Goal: Task Accomplishment & Management: Complete application form

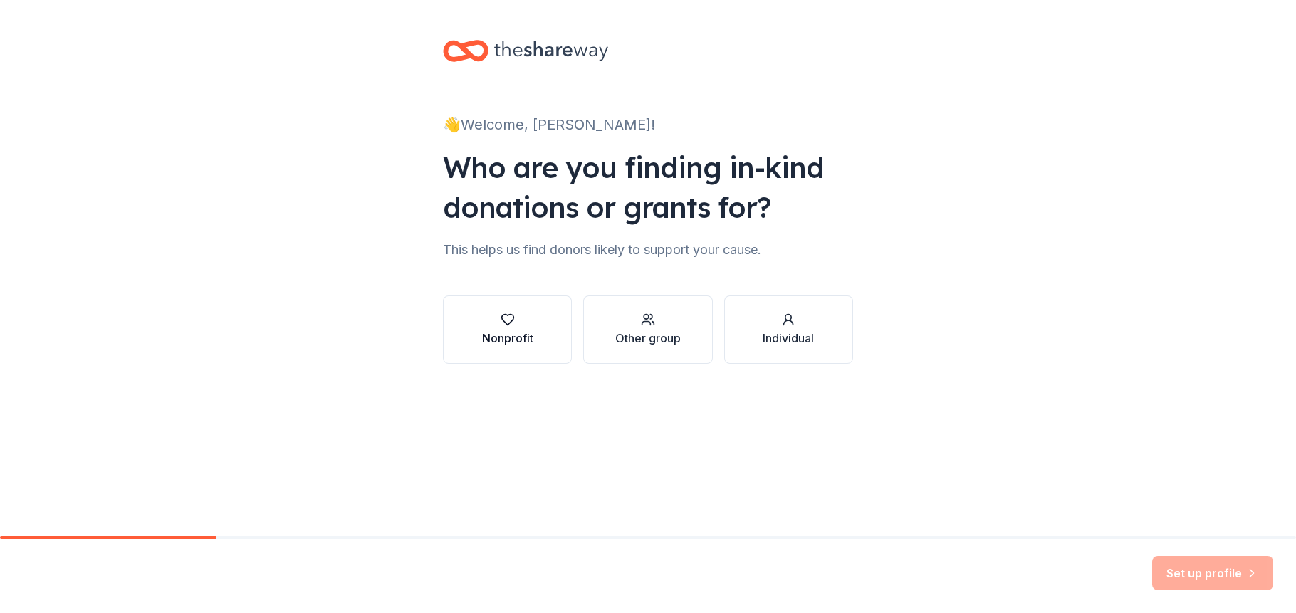
click at [509, 324] on icon "button" at bounding box center [507, 320] width 12 height 11
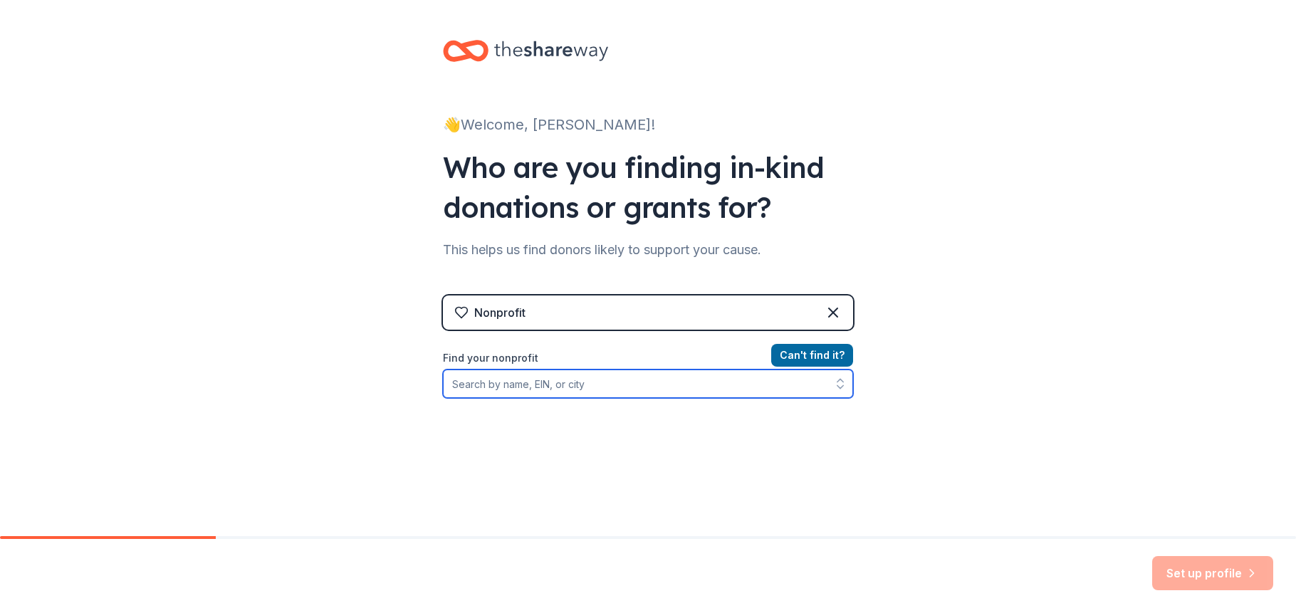
click at [574, 384] on input "Find your nonprofit" at bounding box center [648, 384] width 410 height 28
type input "Glendale Chamber of Commerce"
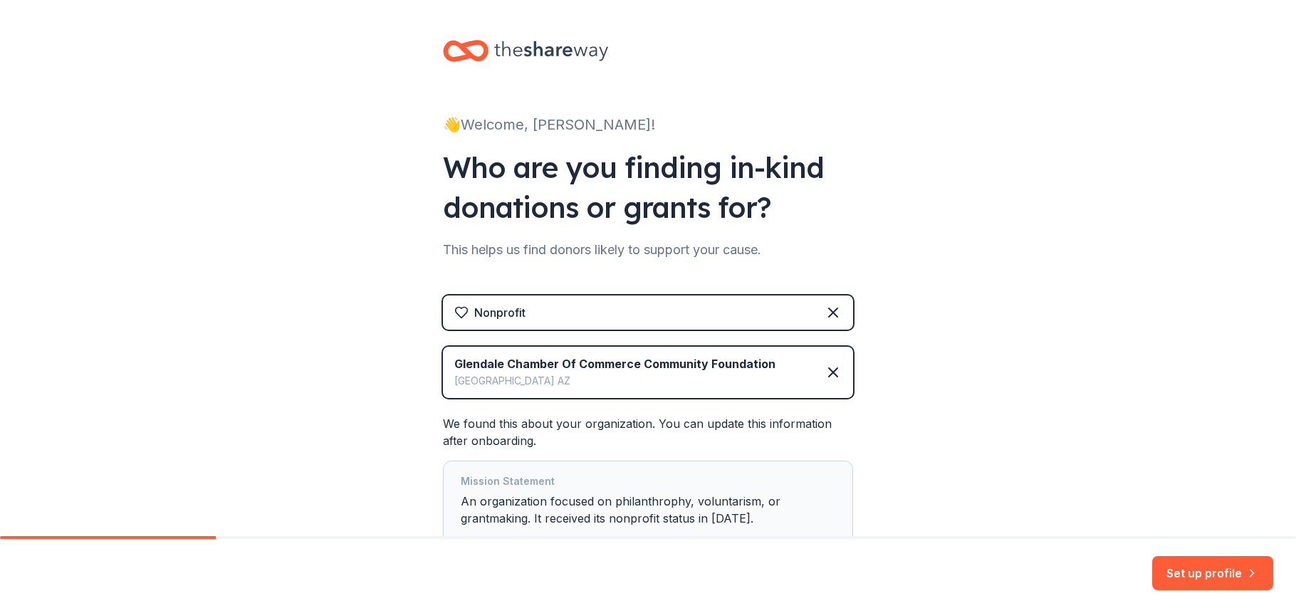
scroll to position [105, 0]
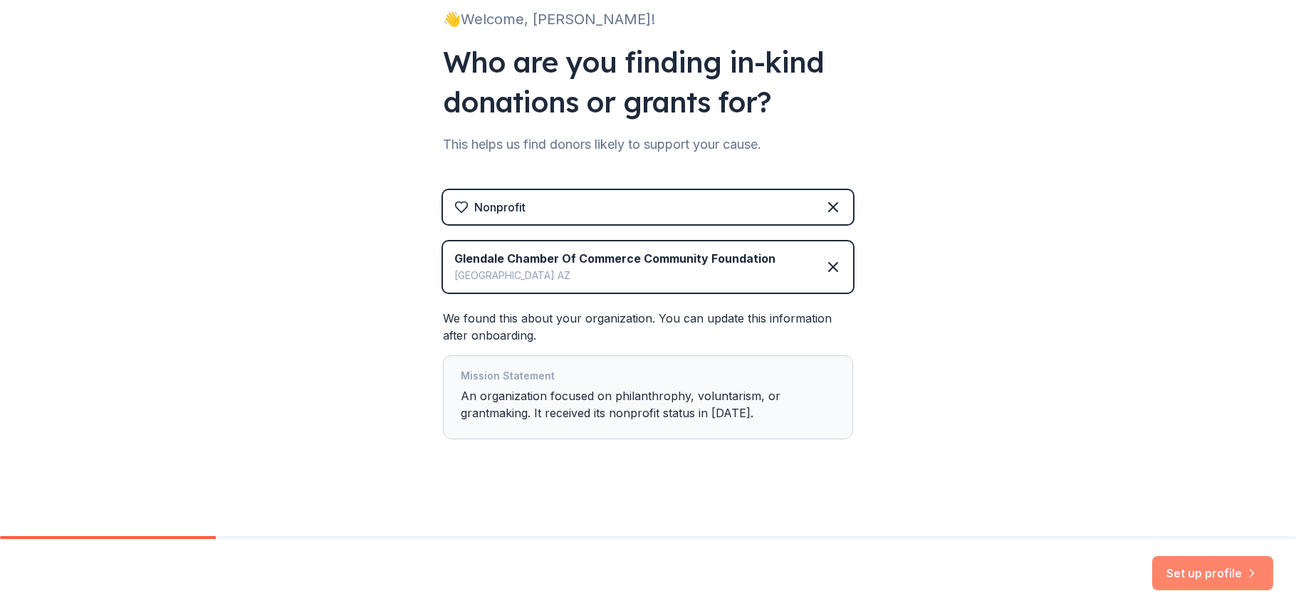
click at [1168, 564] on button "Set up profile" at bounding box center [1213, 573] width 121 height 34
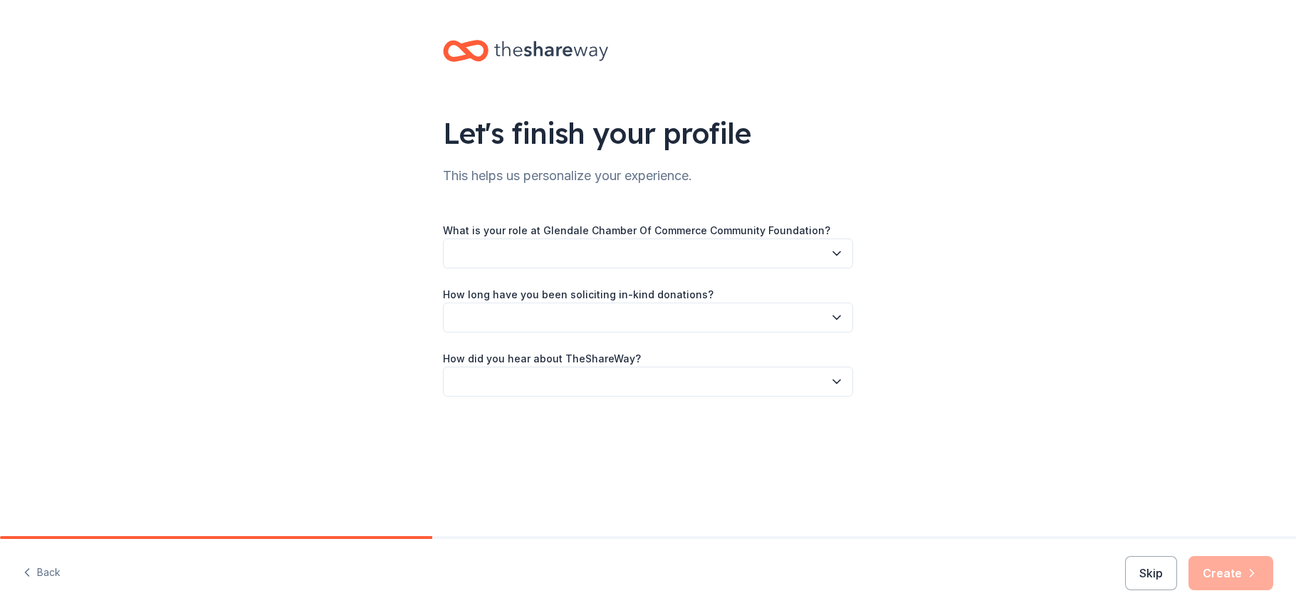
click at [747, 239] on button "button" at bounding box center [648, 254] width 410 height 30
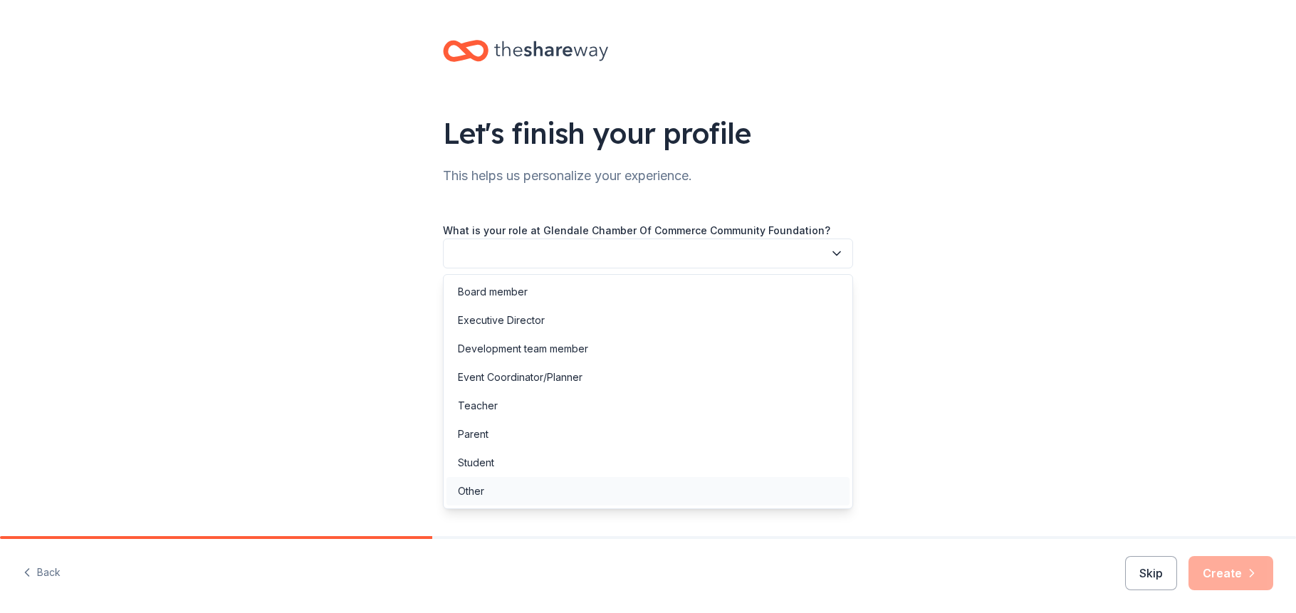
click at [648, 494] on div "Other" at bounding box center [648, 491] width 403 height 28
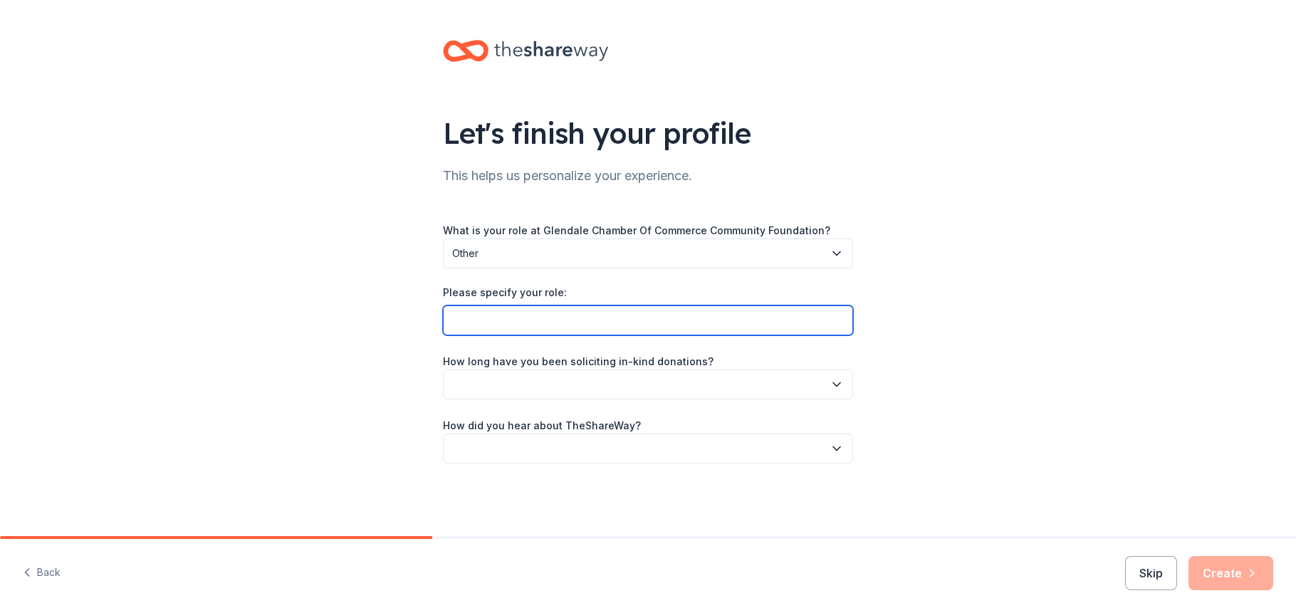
click at [660, 330] on input "Please specify your role:" at bounding box center [648, 321] width 410 height 30
type input "Interim President and CEO"
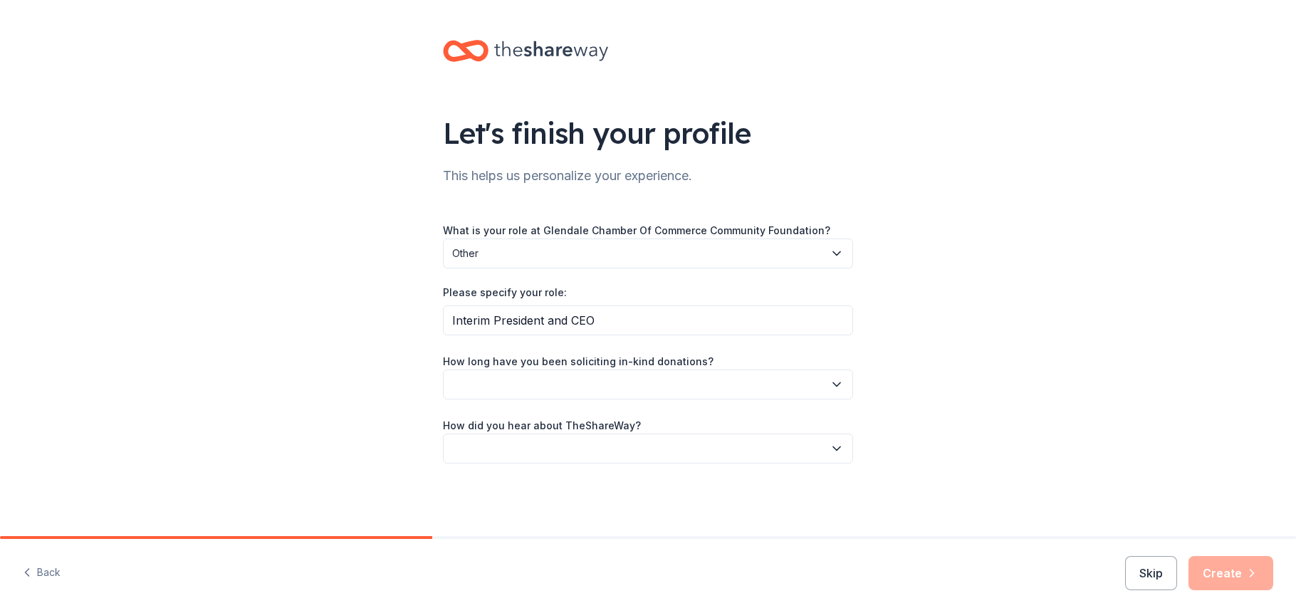
click at [623, 385] on button "button" at bounding box center [648, 385] width 410 height 30
click at [575, 487] on div "2 to 5 years" at bounding box center [648, 480] width 403 height 28
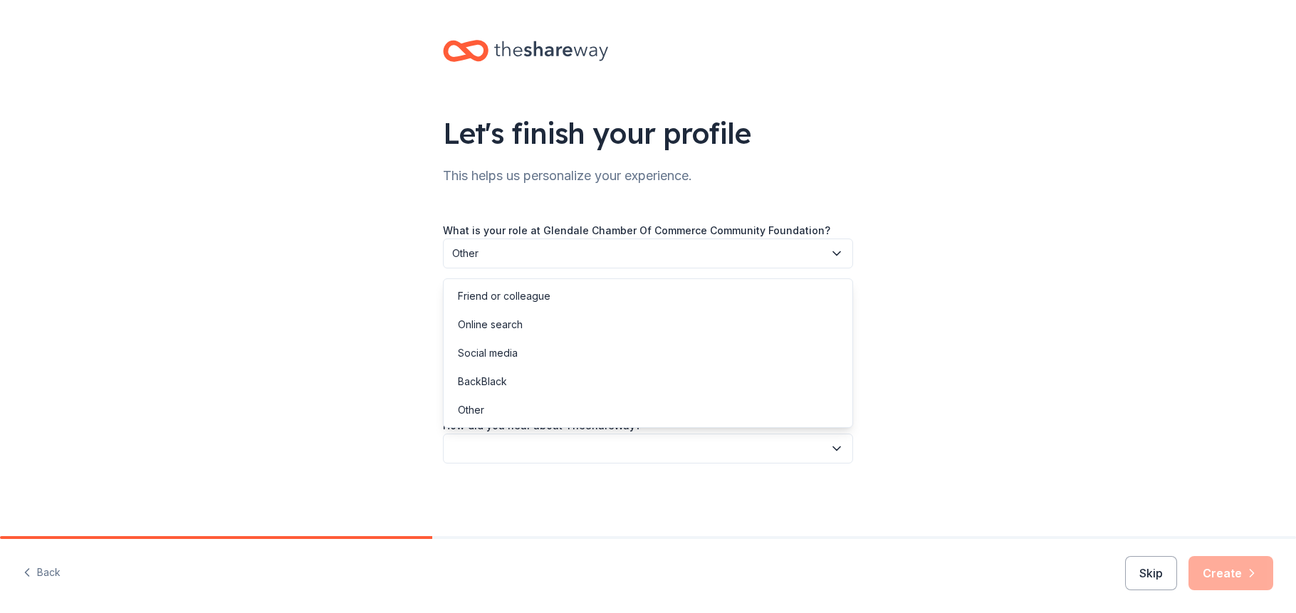
click at [604, 449] on button "button" at bounding box center [648, 449] width 410 height 30
click at [591, 323] on div "Online search" at bounding box center [648, 325] width 403 height 28
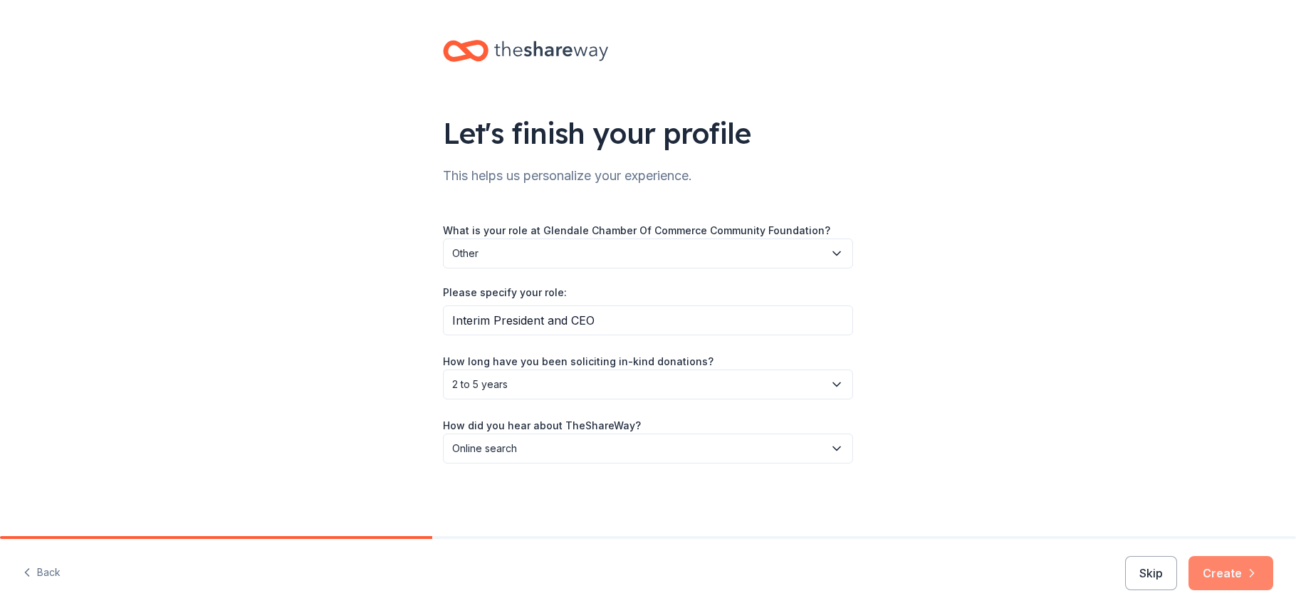
click at [1245, 568] on icon "button" at bounding box center [1252, 573] width 14 height 14
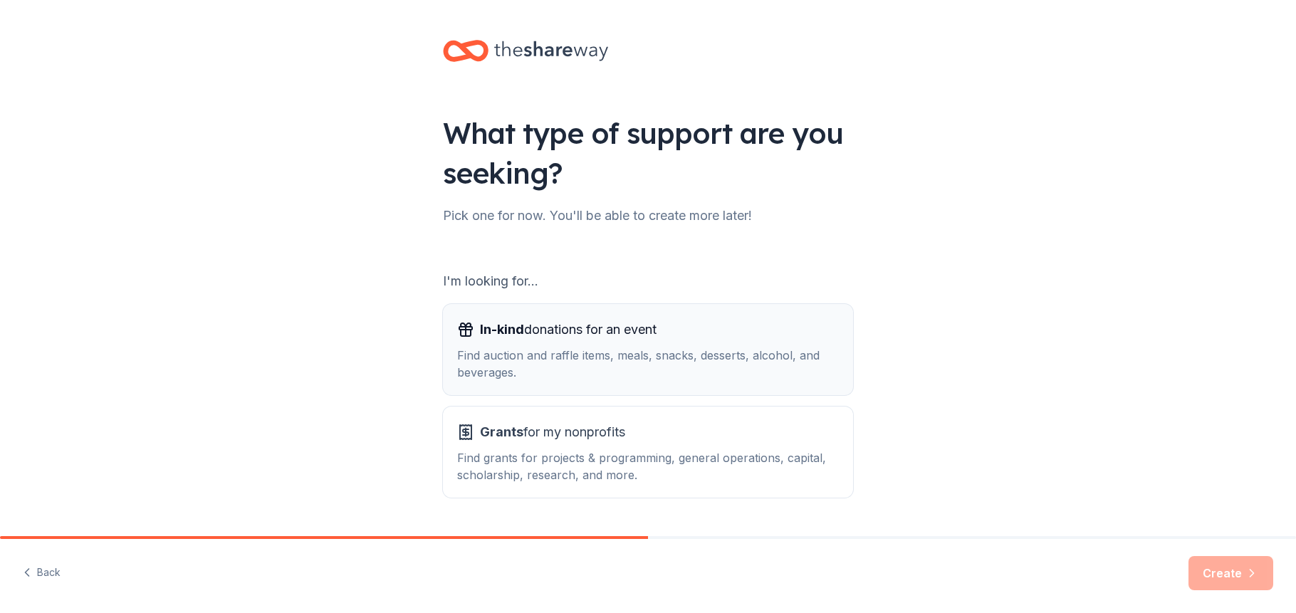
click at [562, 356] on div "Find auction and raffle items, meals, snacks, desserts, alcohol, and beverages." at bounding box center [648, 364] width 382 height 34
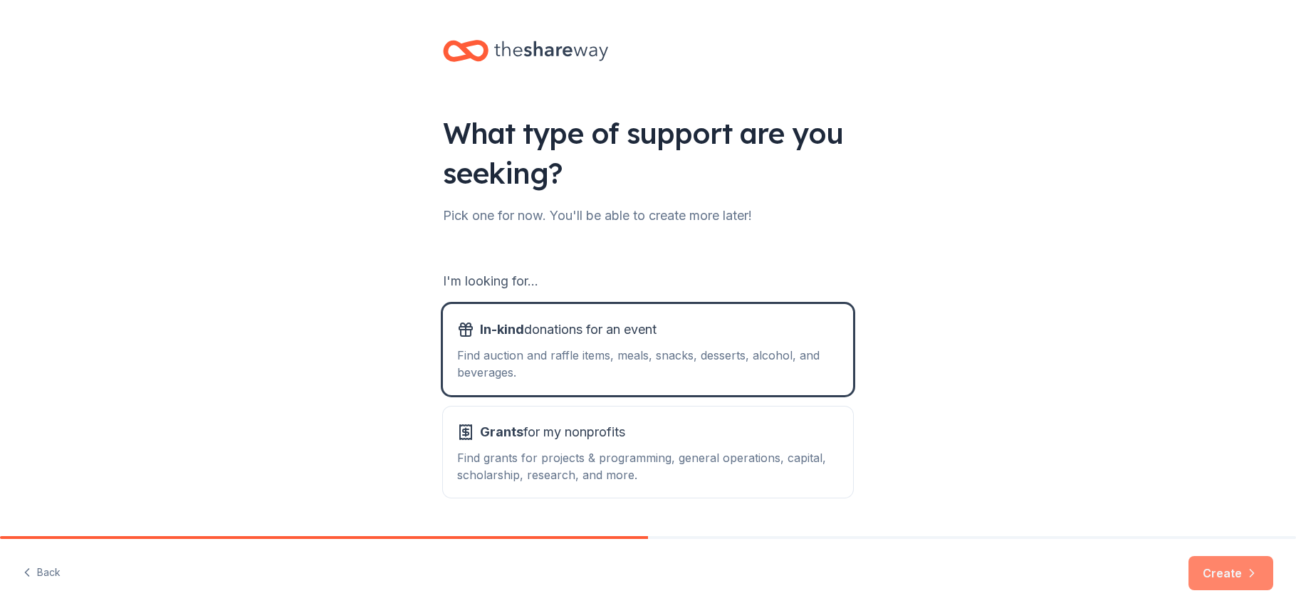
click at [1222, 578] on button "Create" at bounding box center [1231, 573] width 85 height 34
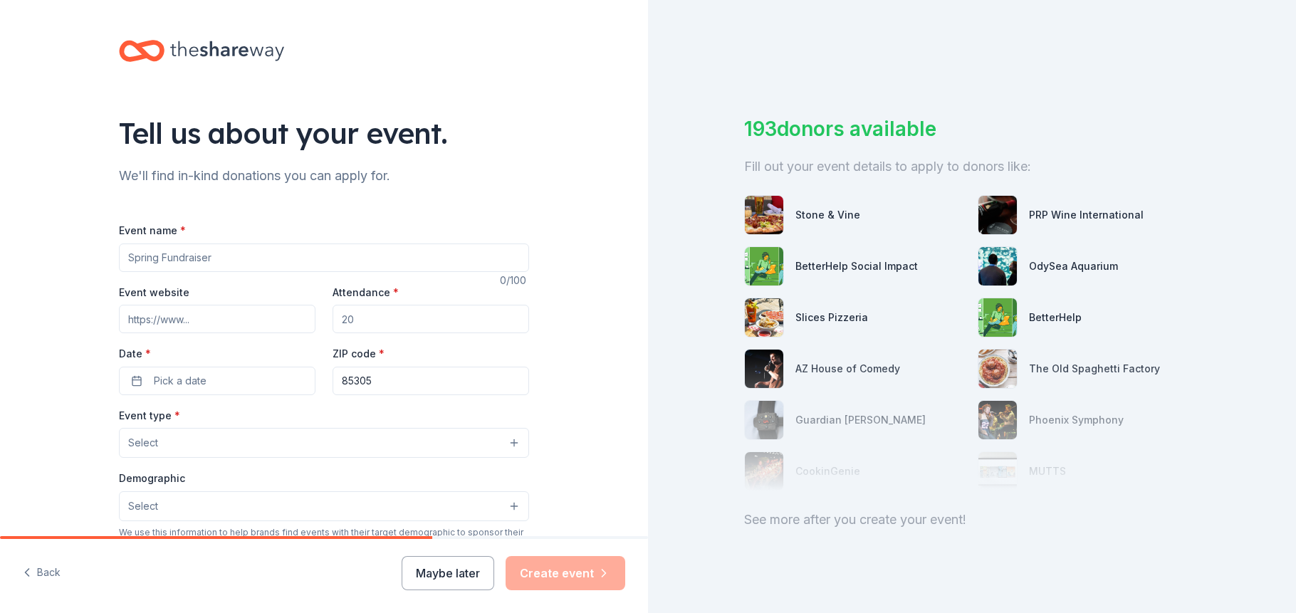
click at [291, 257] on input "Event name *" at bounding box center [324, 258] width 410 height 28
type input "Annual Dinner and Silent Auction"
paste input "https://www.chamberorganizer.com/Calendar/moreinfo.php?eventid=513342&org_id=GD…"
type input "https://www.chamberorganizer.com/Calendar/moreinfo.php?eventid=513342&org_id=GD…"
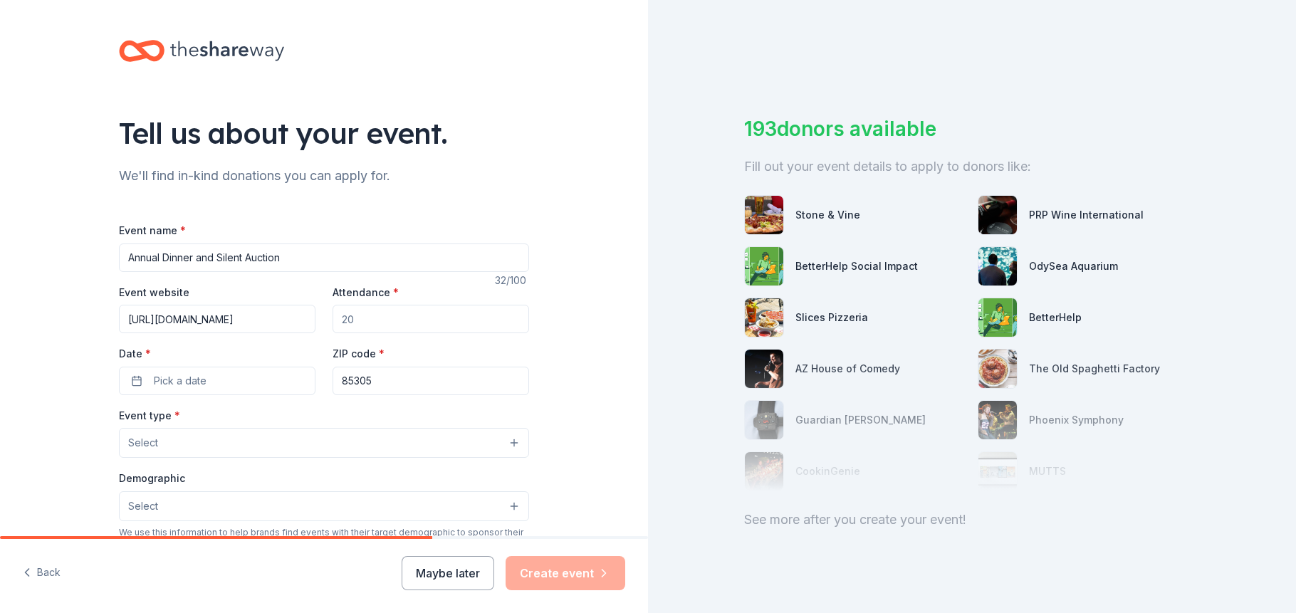
scroll to position [0, 0]
click at [419, 319] on input "Attendance *" at bounding box center [431, 319] width 197 height 28
type input "300"
drag, startPoint x: 385, startPoint y: 383, endPoint x: 301, endPoint y: 383, distance: 84.1
click at [301, 383] on div "Event website https://www.chamberorganizer.com/Calendar/moreinfo.php?eventid=51…" at bounding box center [324, 340] width 410 height 112
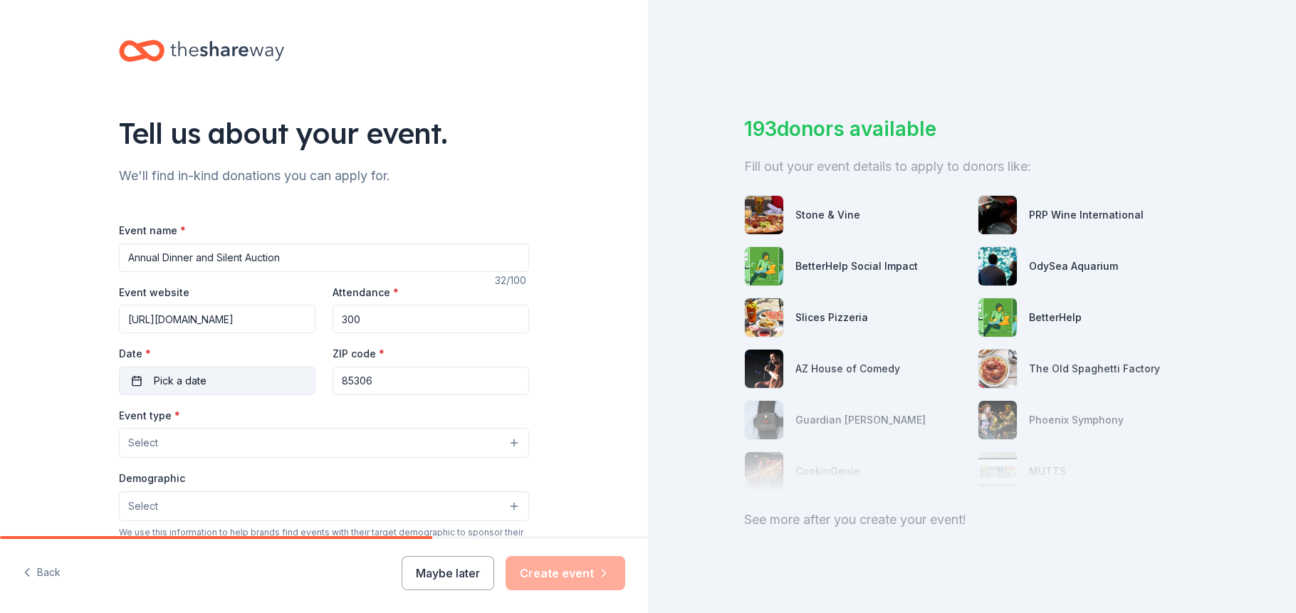
type input "85306"
click at [232, 383] on button "Pick a date" at bounding box center [217, 381] width 197 height 28
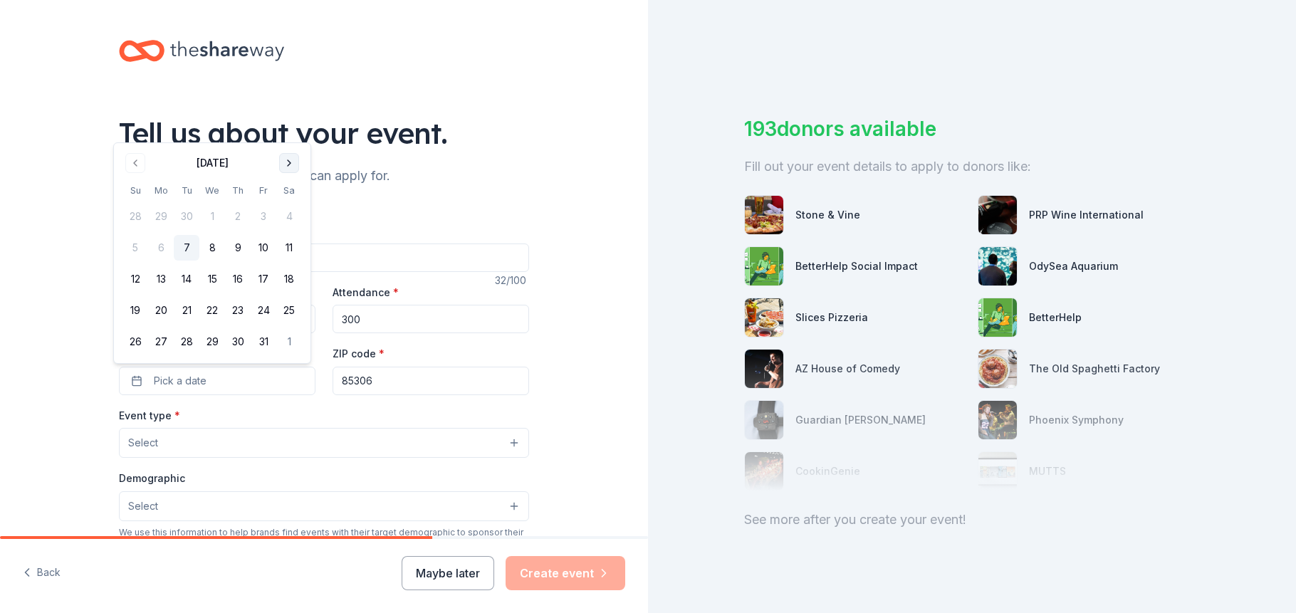
click at [290, 160] on button "Go to next month" at bounding box center [289, 163] width 20 height 20
click at [264, 253] on button "14" at bounding box center [264, 248] width 26 height 26
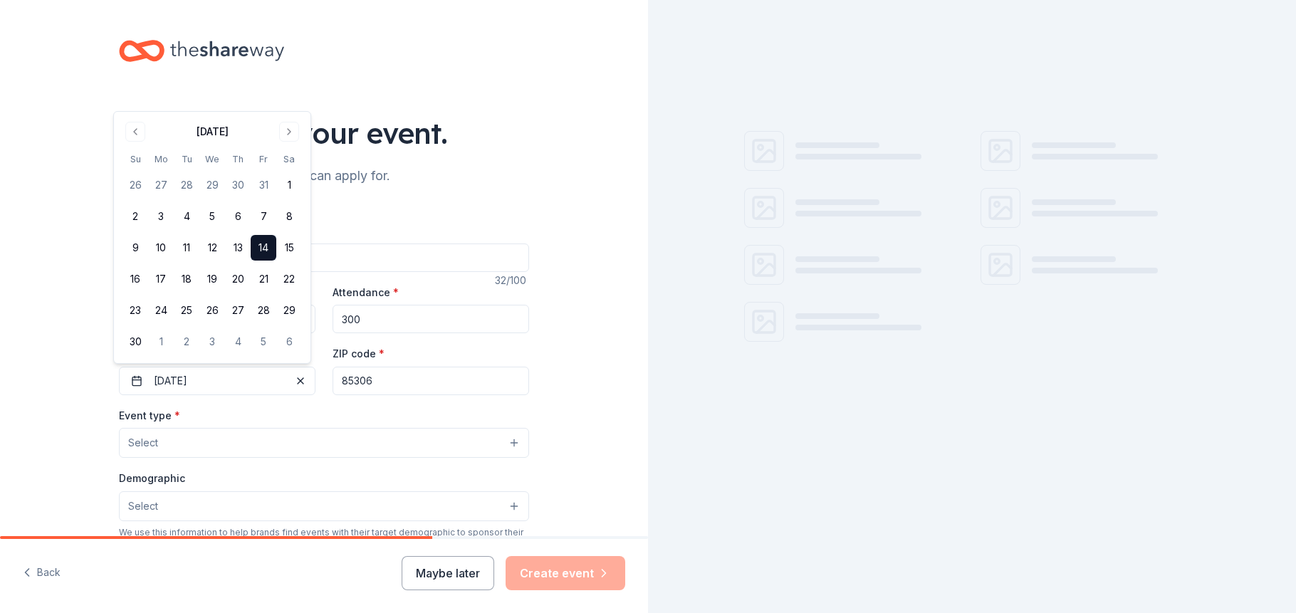
click at [204, 441] on button "Select" at bounding box center [324, 443] width 410 height 30
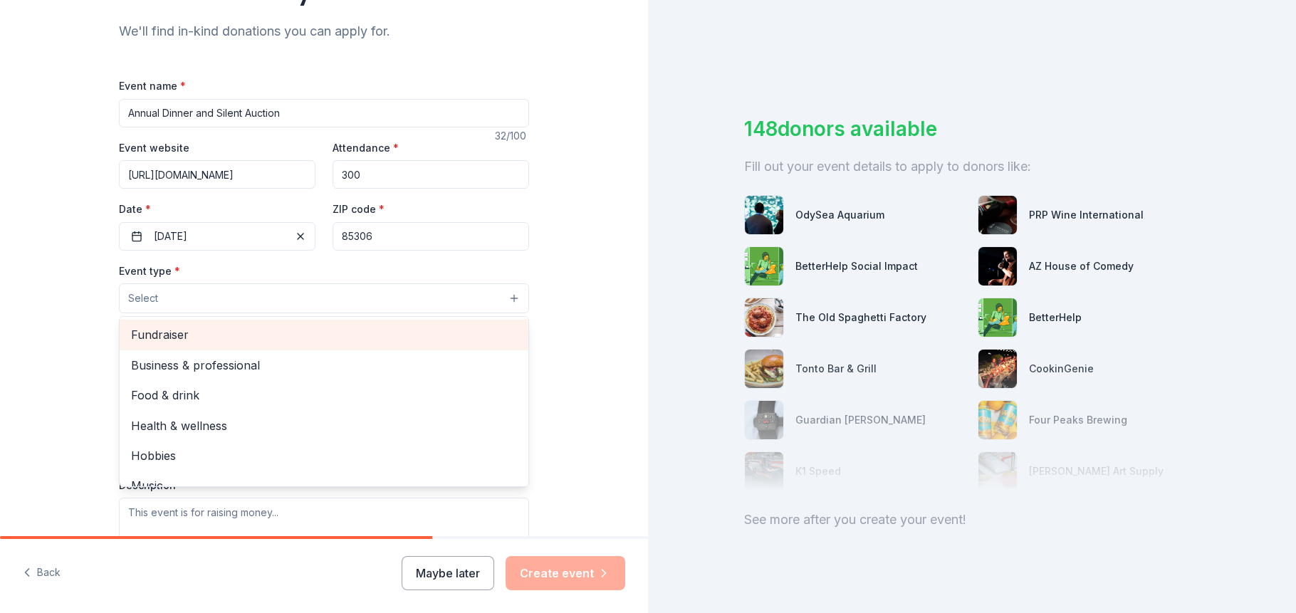
click at [241, 328] on span "Fundraiser" at bounding box center [324, 335] width 386 height 19
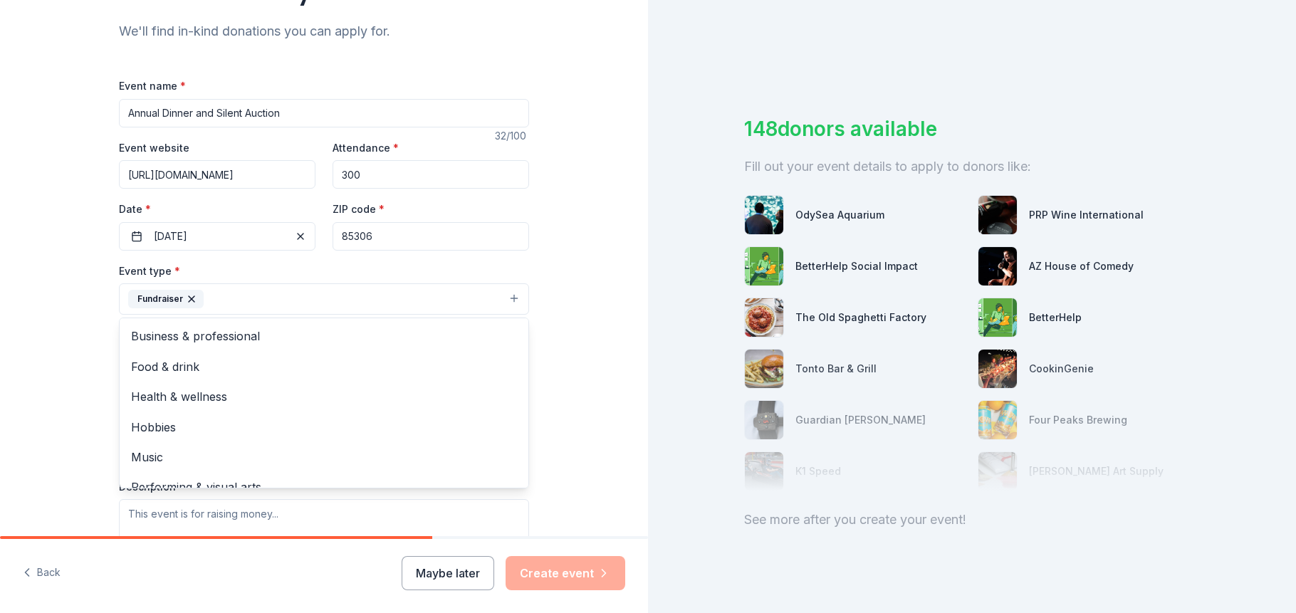
click at [66, 343] on div "Tell us about your event. We'll find in-kind donations you can apply for. Event…" at bounding box center [324, 330] width 648 height 950
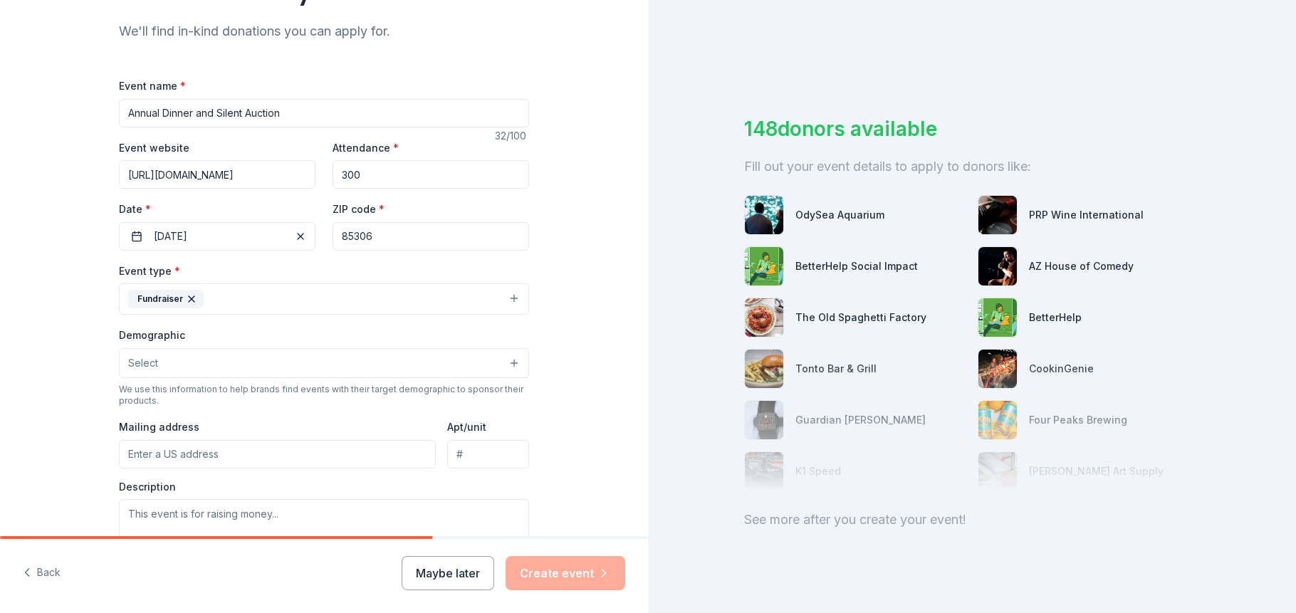
click at [150, 358] on span "Select" at bounding box center [143, 363] width 30 height 17
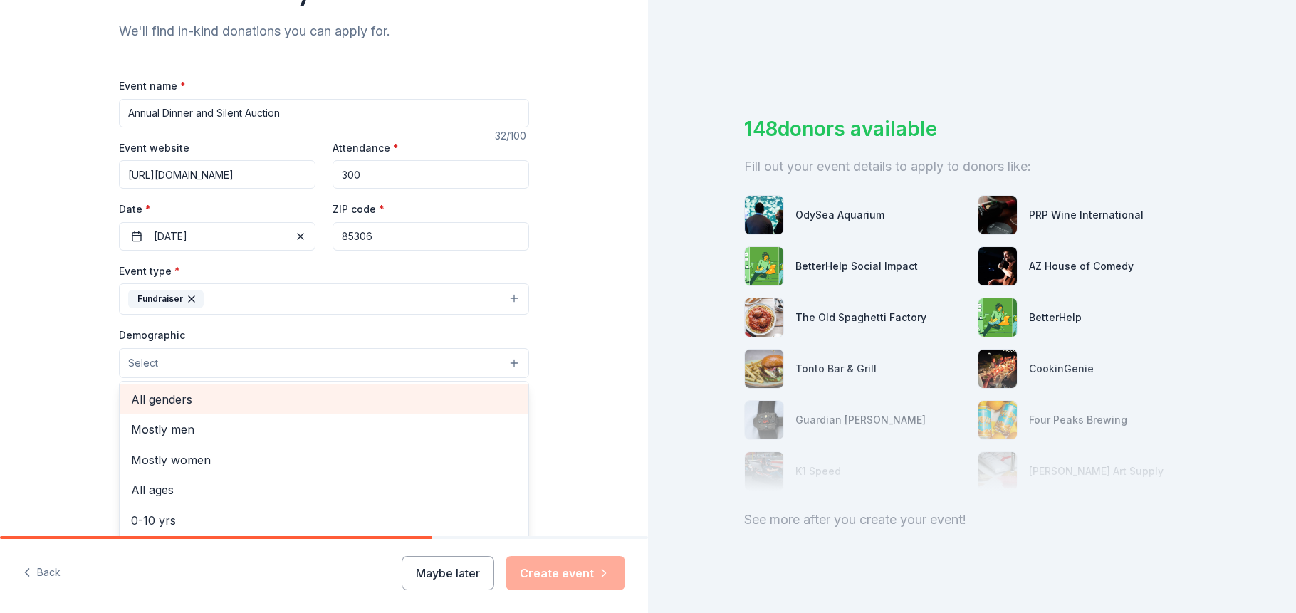
click at [182, 397] on span "All genders" at bounding box center [324, 399] width 386 height 19
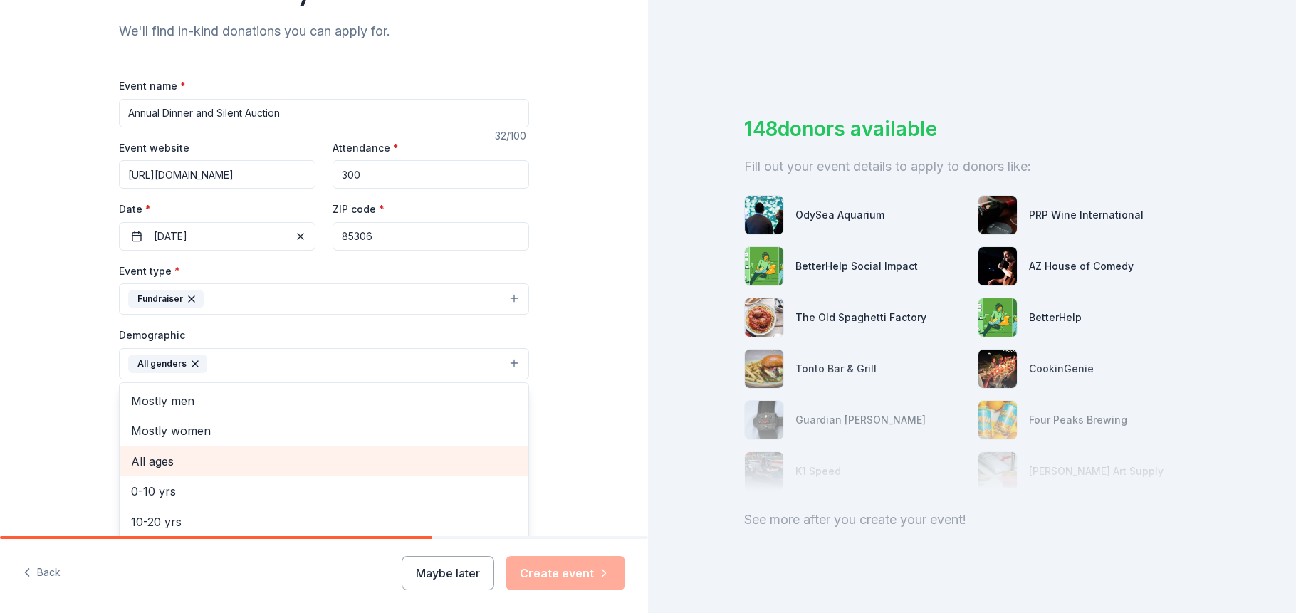
click at [159, 474] on div "All ages" at bounding box center [324, 462] width 409 height 30
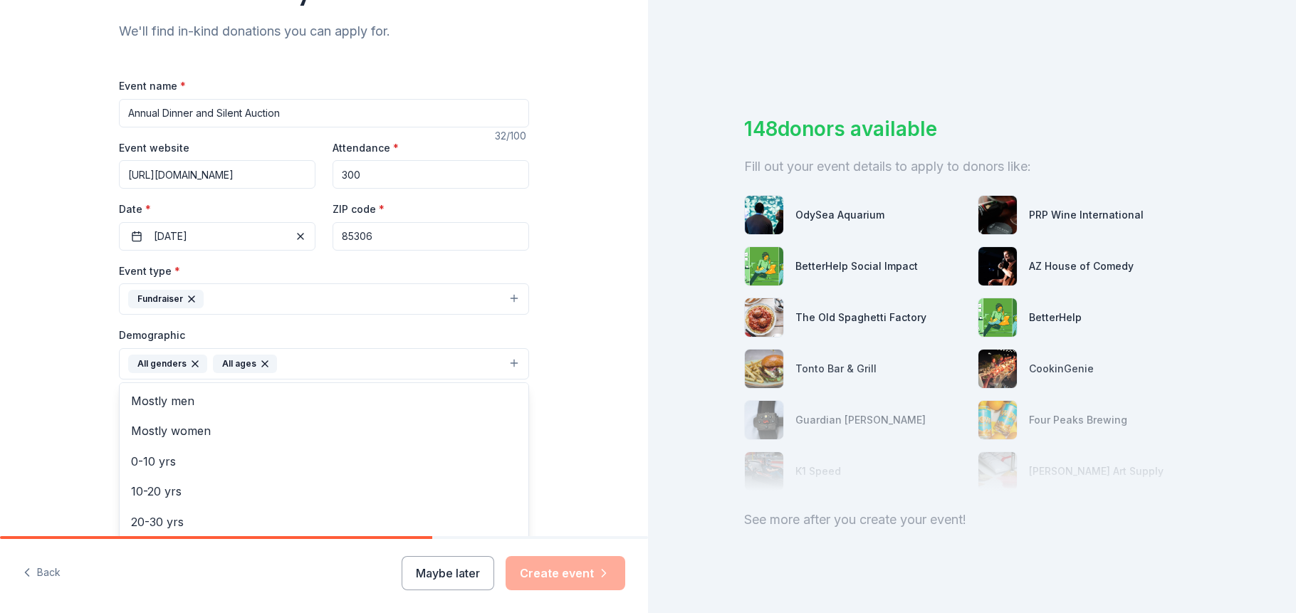
click at [43, 456] on div "Tell us about your event. We'll find in-kind donations you can apply for. Event…" at bounding box center [324, 330] width 648 height 951
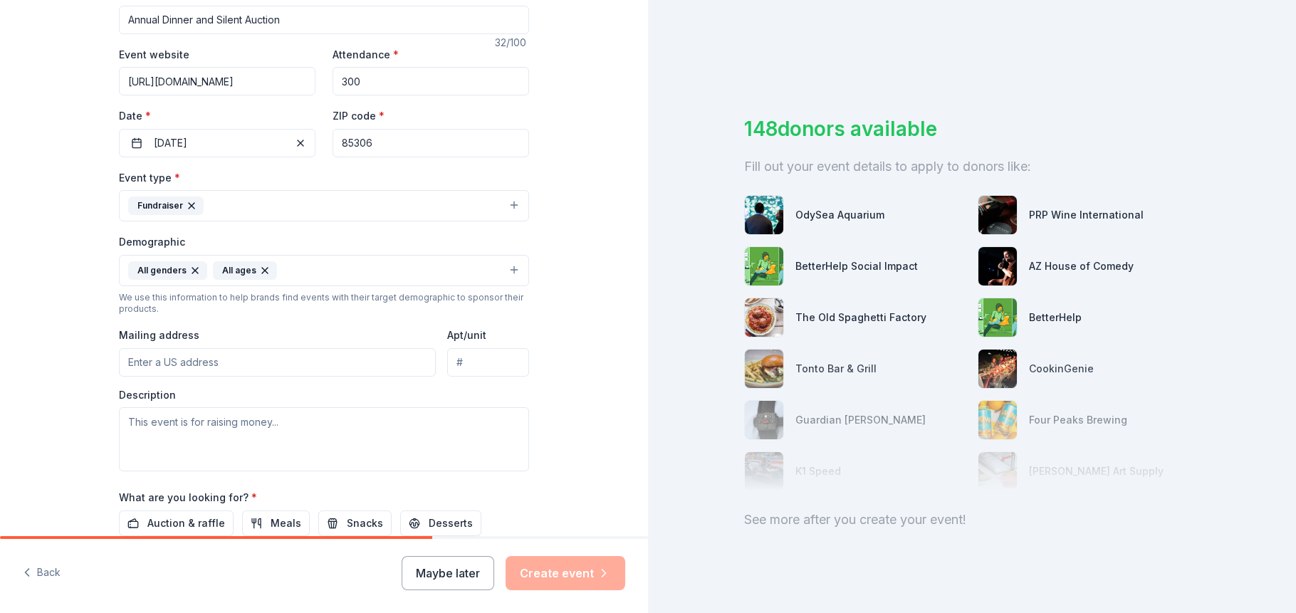
scroll to position [256, 0]
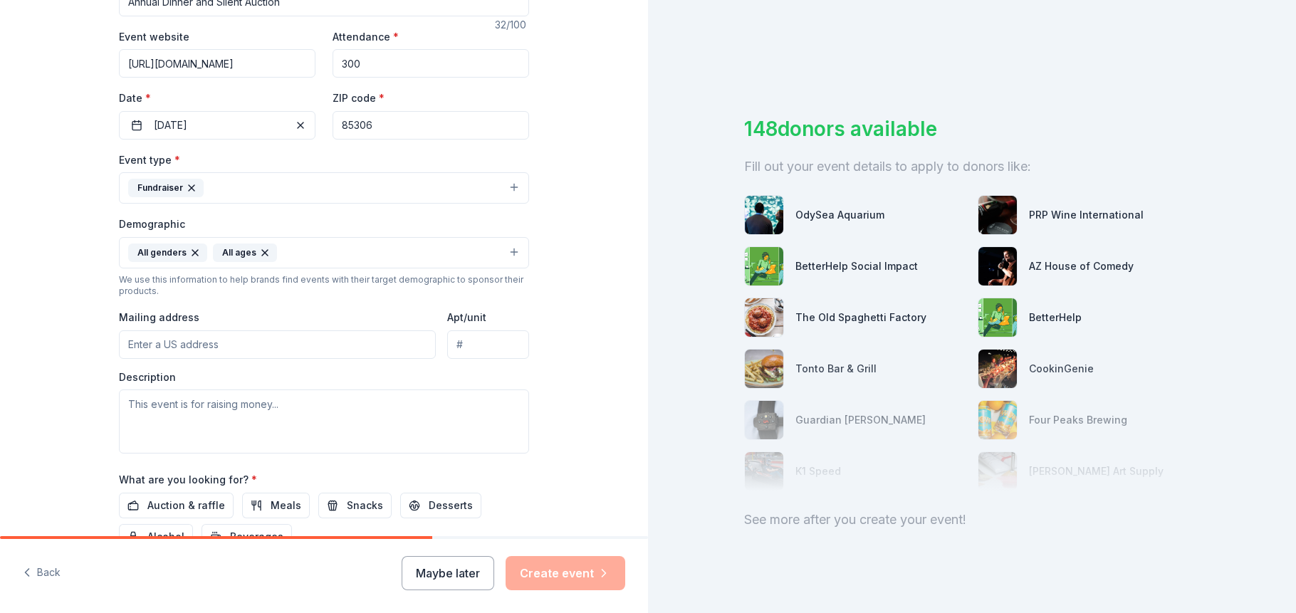
click at [200, 344] on input "Mailing address" at bounding box center [277, 345] width 317 height 28
paste input "9524 W. Camelback Road"
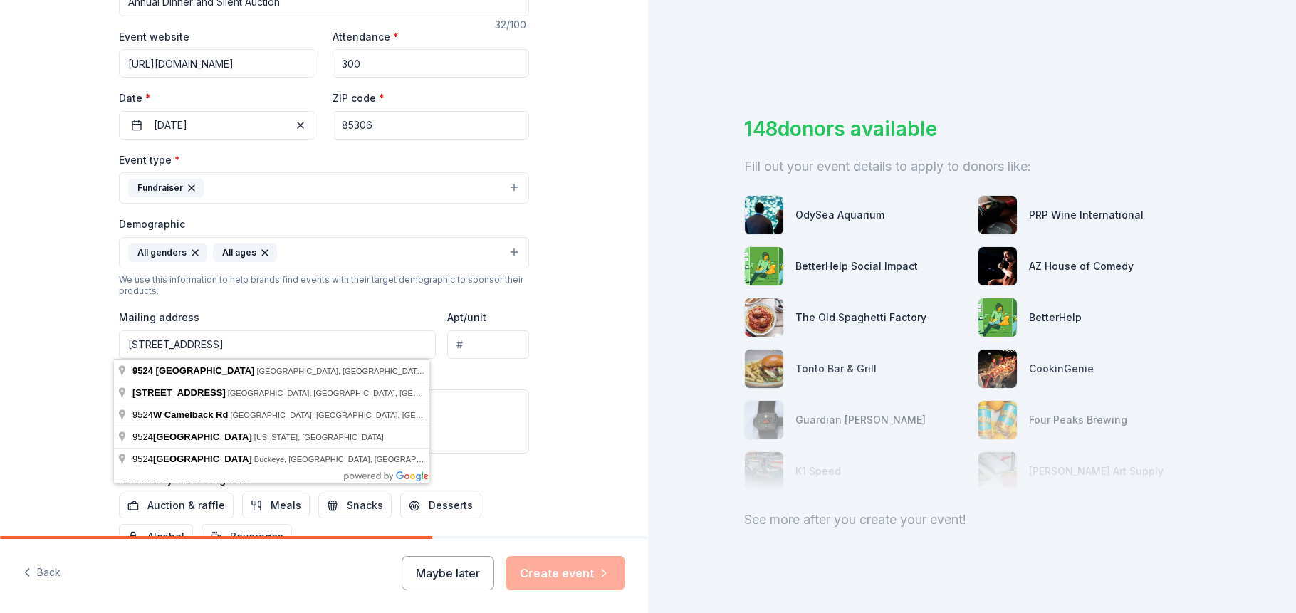
type input "9524 W. Camelback Road"
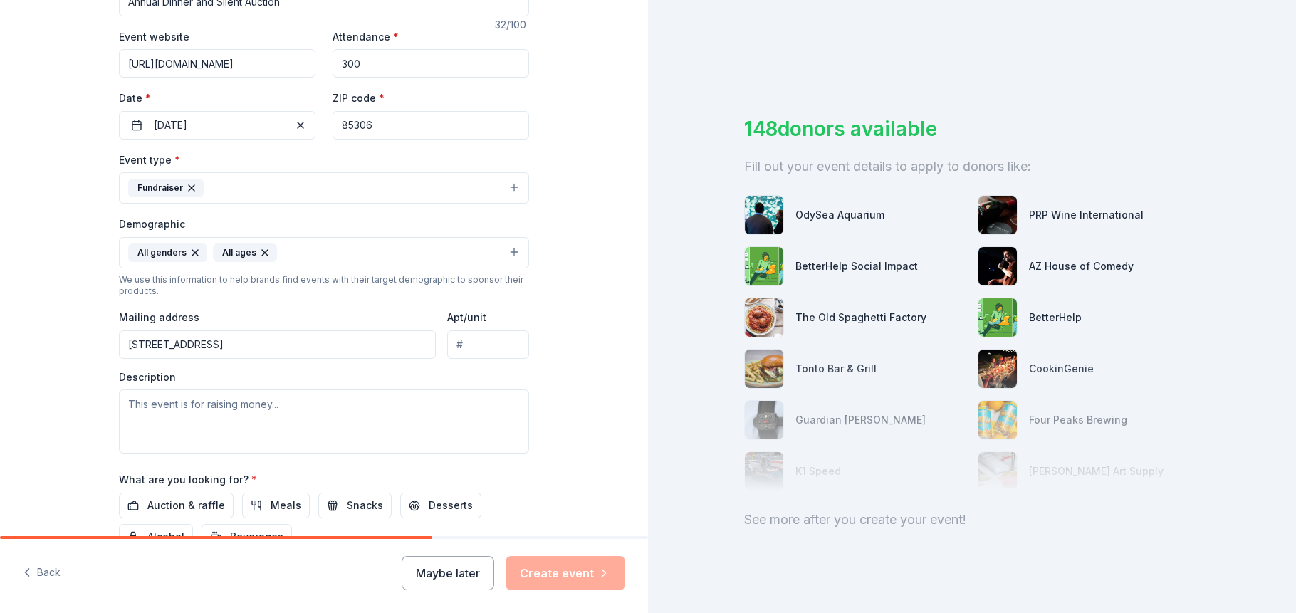
click at [462, 345] on input "Apt/unit" at bounding box center [488, 345] width 82 height 28
paste input "Suite C-130-242"
type input "Suite C-130-242"
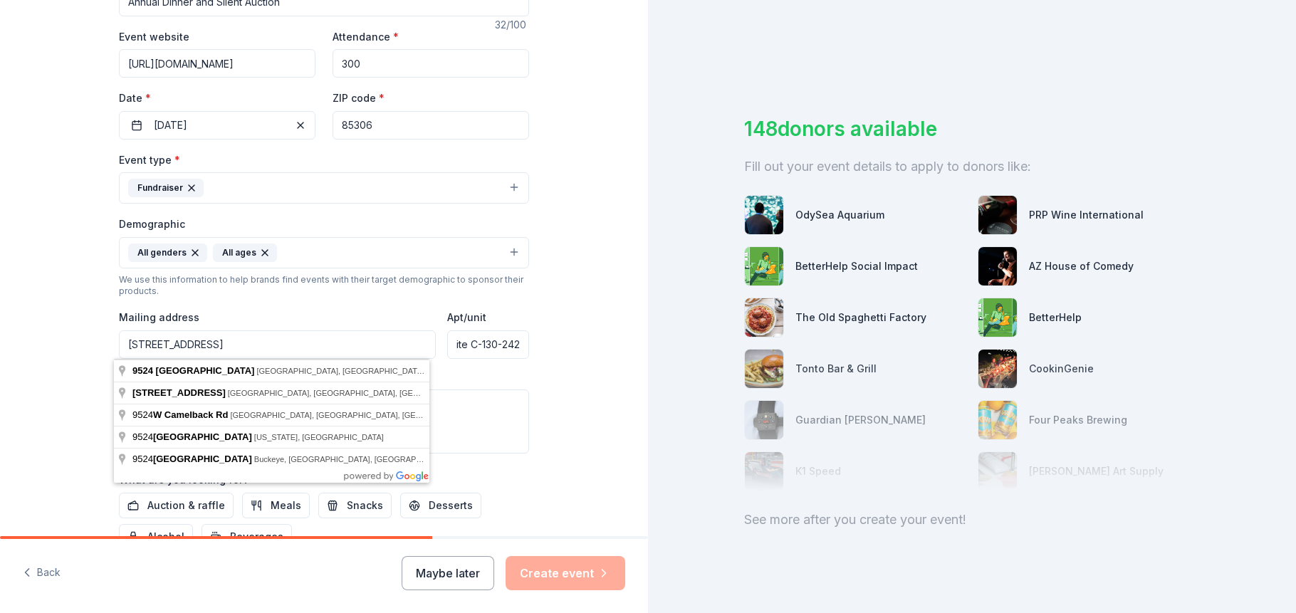
scroll to position [0, 0]
click at [370, 342] on input "9524 W. Camelback Road" at bounding box center [277, 345] width 317 height 28
click at [335, 334] on input "9524 W. Camelback Road" at bounding box center [277, 345] width 317 height 28
click at [380, 328] on div "Mailing address 9524 W. Camelback Road" at bounding box center [277, 333] width 317 height 51
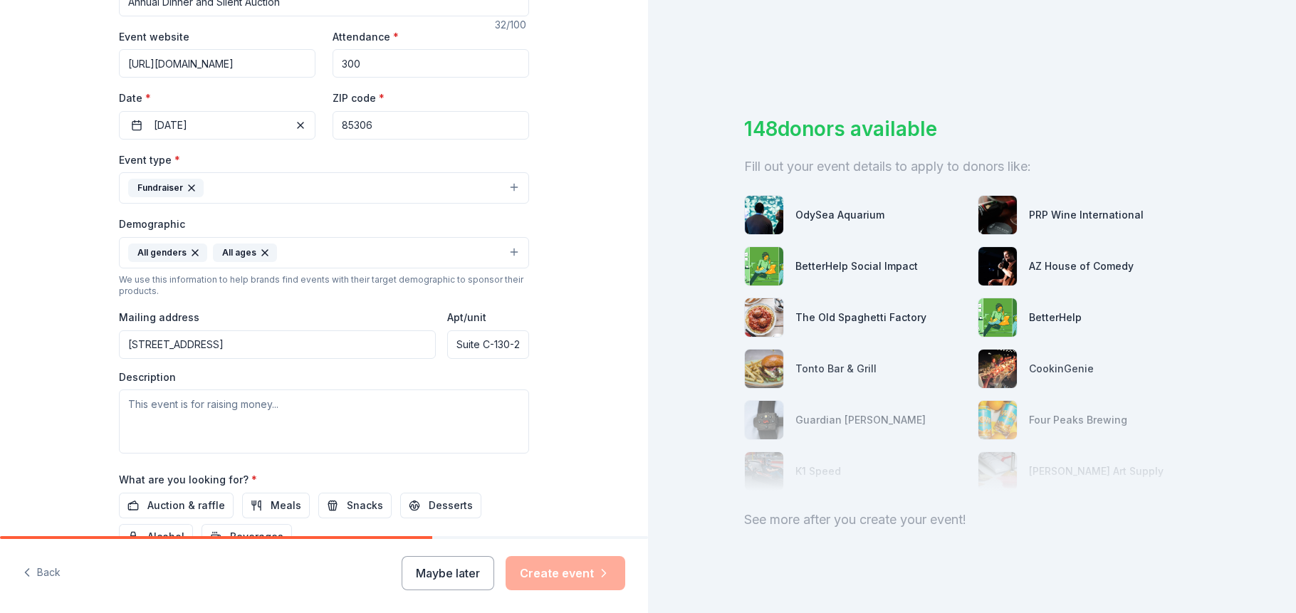
click at [355, 336] on input "9524 W. Camelback Road" at bounding box center [277, 345] width 317 height 28
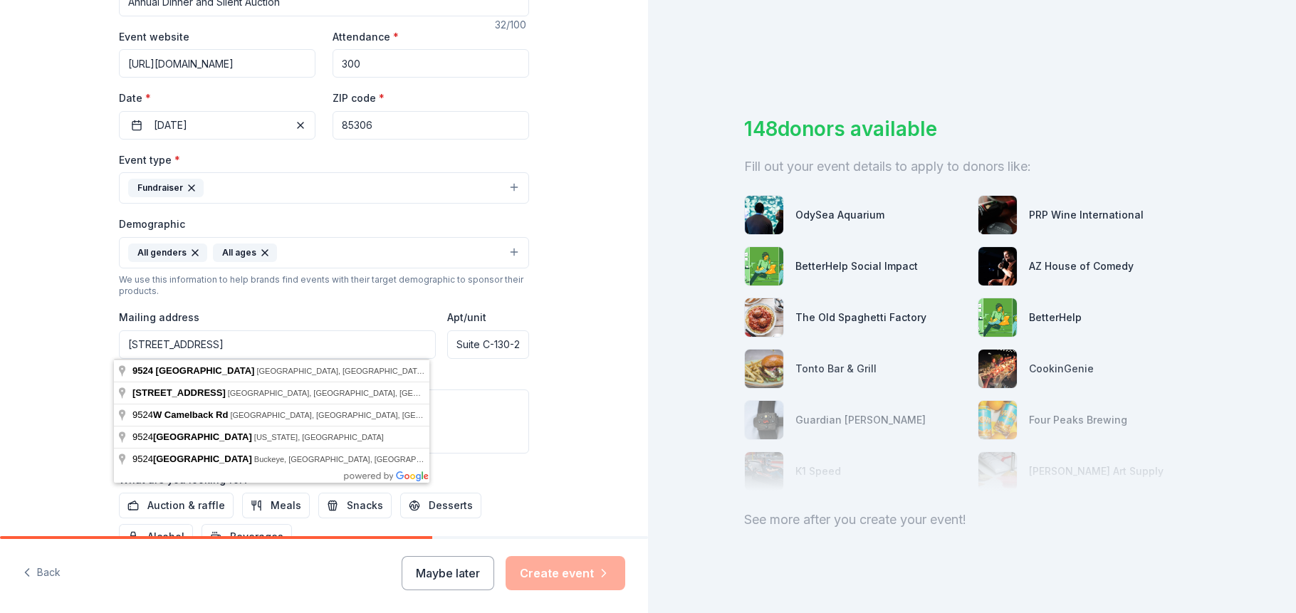
click at [23, 432] on div "Tell us about your event. We'll find in-kind donations you can apply for. Event…" at bounding box center [324, 219] width 648 height 951
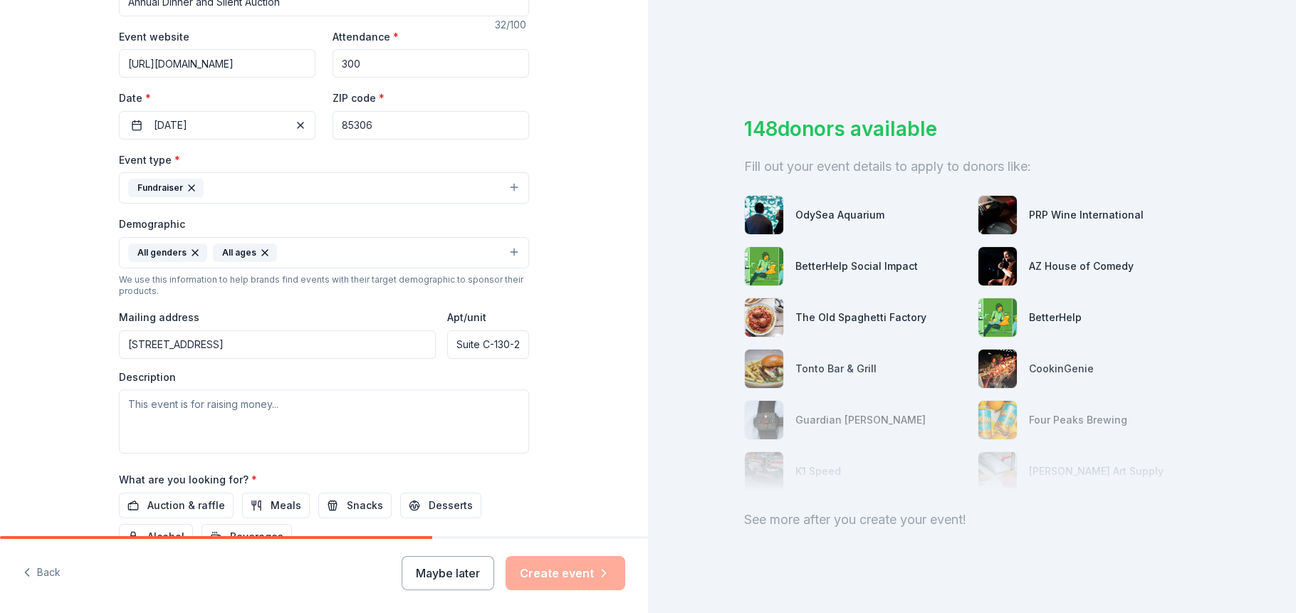
click at [261, 343] on input "9524 W. Camelback Road" at bounding box center [277, 345] width 317 height 28
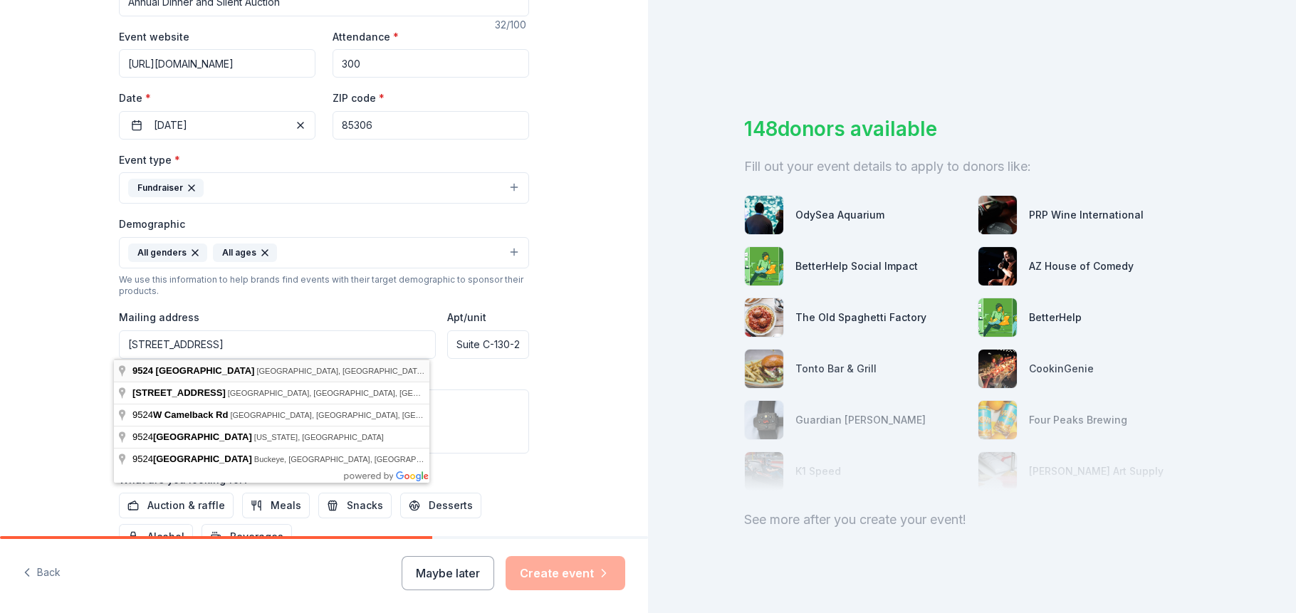
type input "9524 West Camelback Road, Glendale, AZ, 85305"
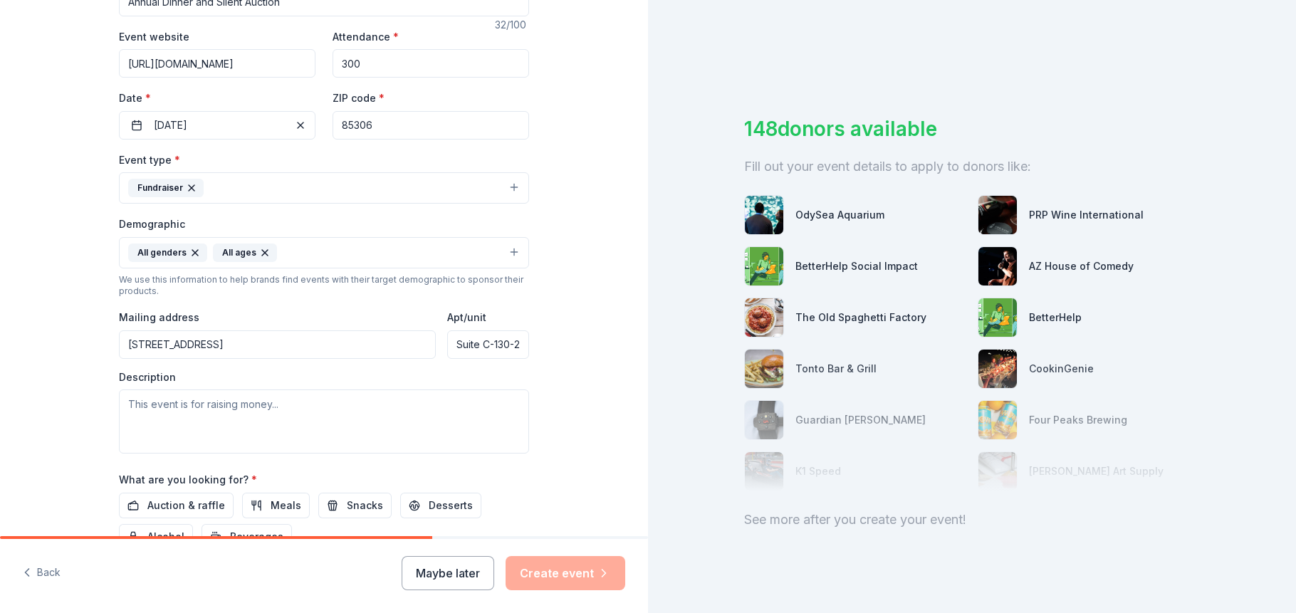
scroll to position [283, 0]
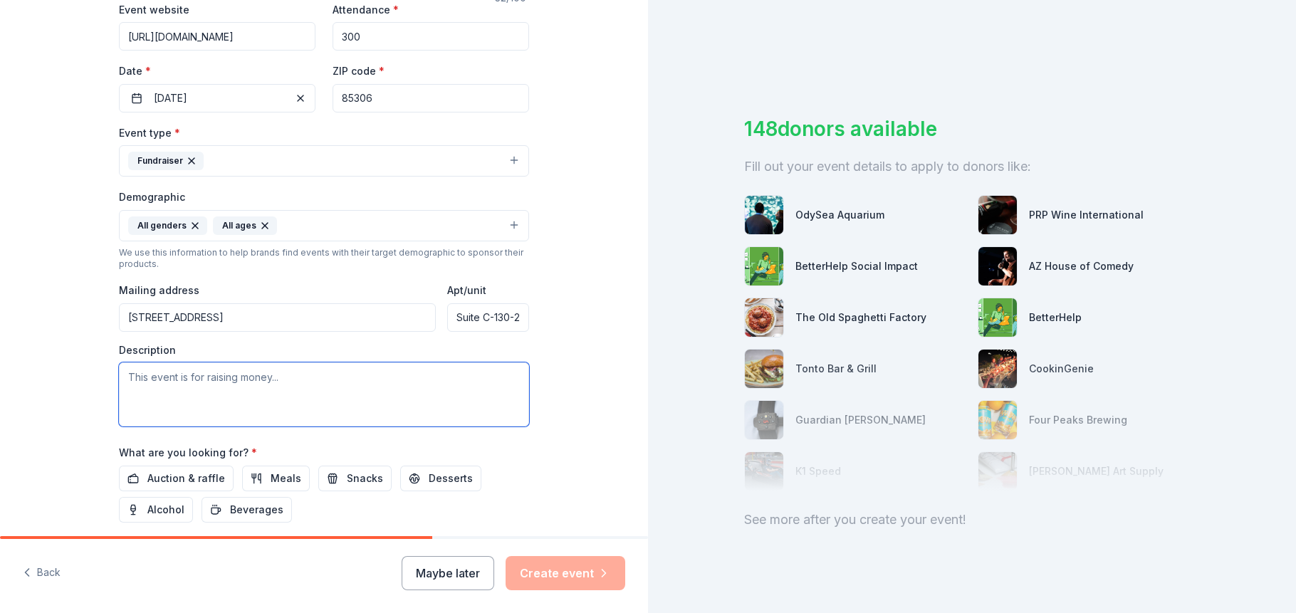
click at [146, 377] on textarea at bounding box center [324, 395] width 410 height 64
type textarea "This event raises funds for programs and events throughout the year."
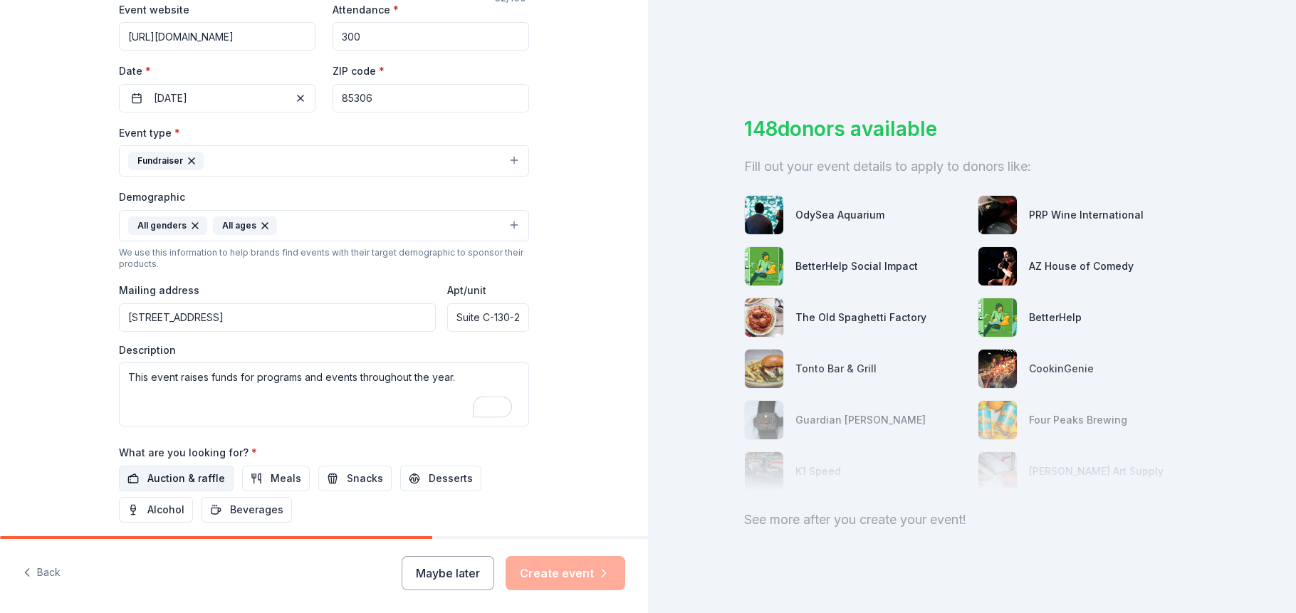
click at [187, 483] on span "Auction & raffle" at bounding box center [186, 478] width 78 height 17
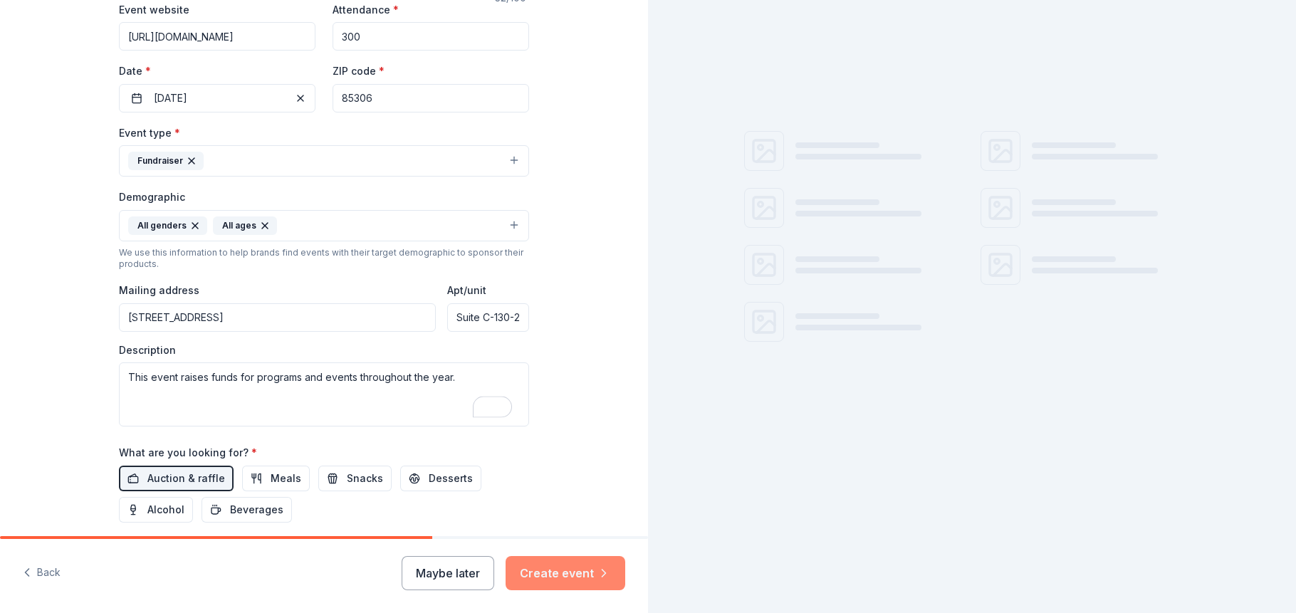
click at [546, 581] on button "Create event" at bounding box center [566, 573] width 120 height 34
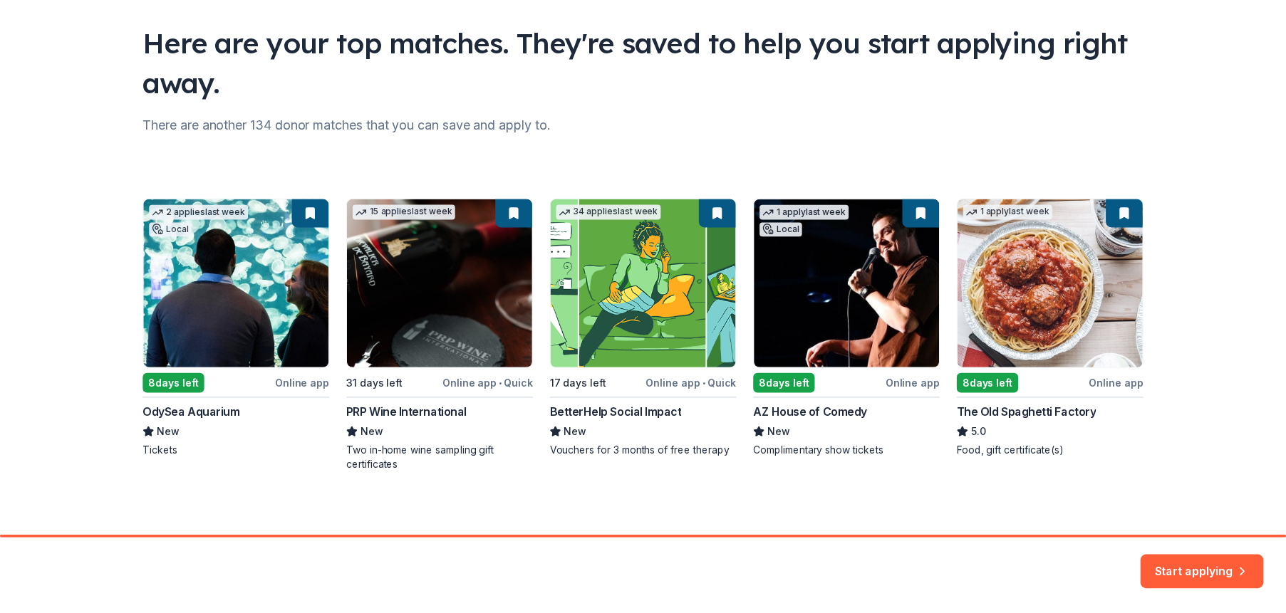
scroll to position [97, 0]
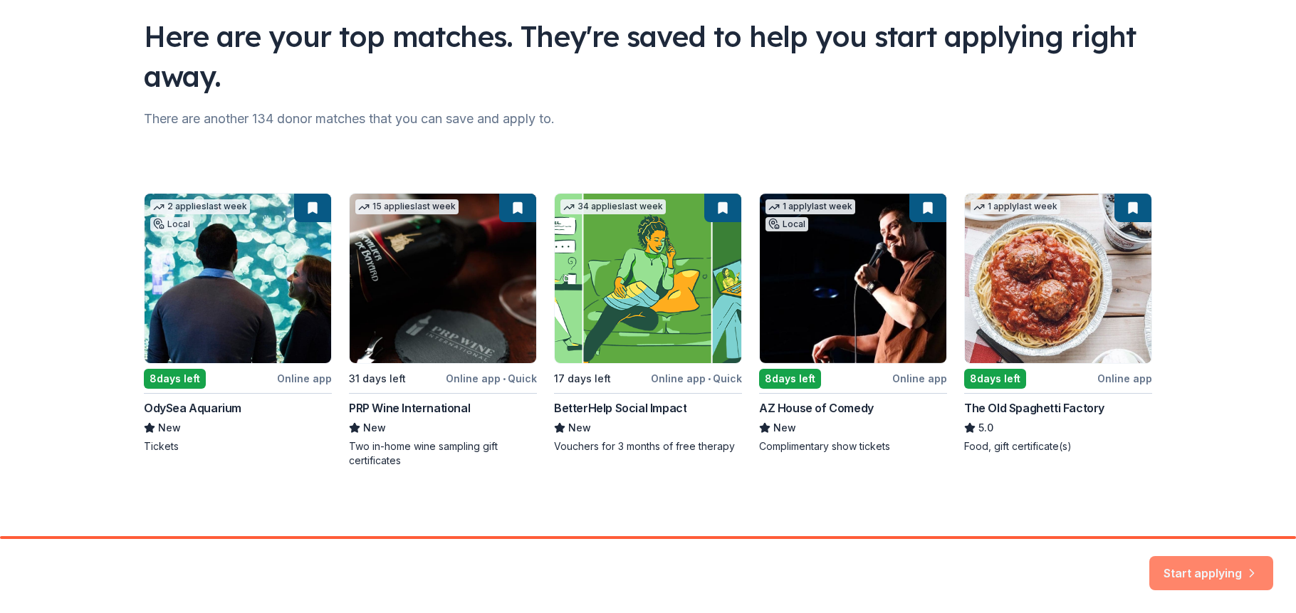
click at [1182, 568] on button "Start applying" at bounding box center [1212, 566] width 124 height 34
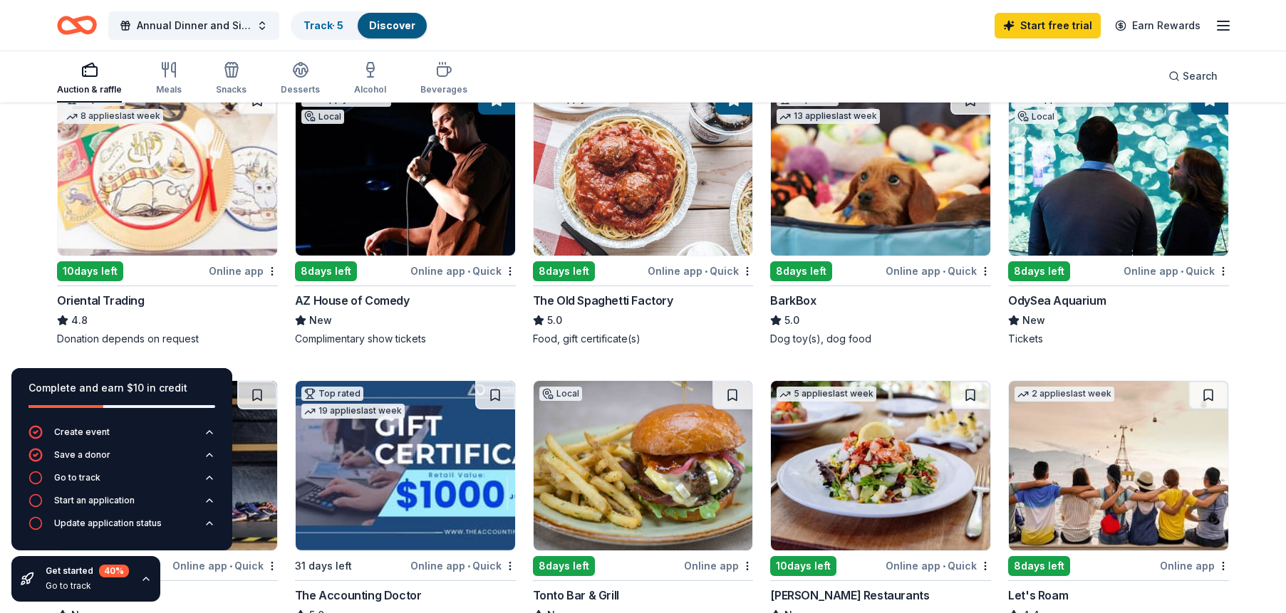
scroll to position [495, 0]
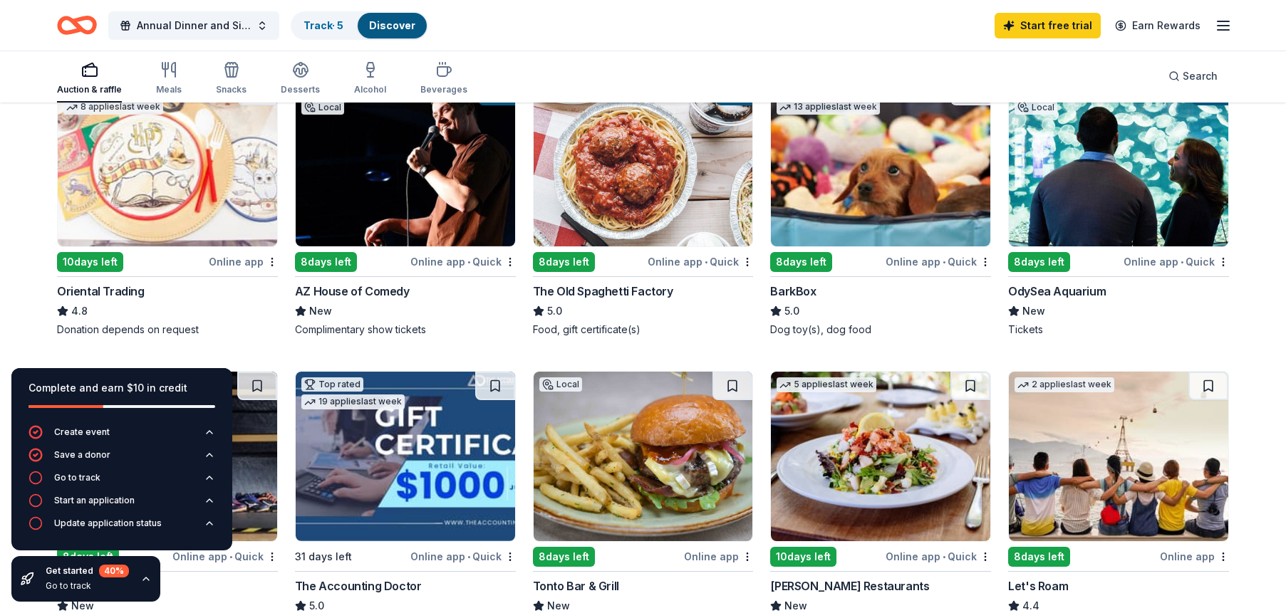
click at [140, 578] on icon "button" at bounding box center [145, 578] width 11 height 11
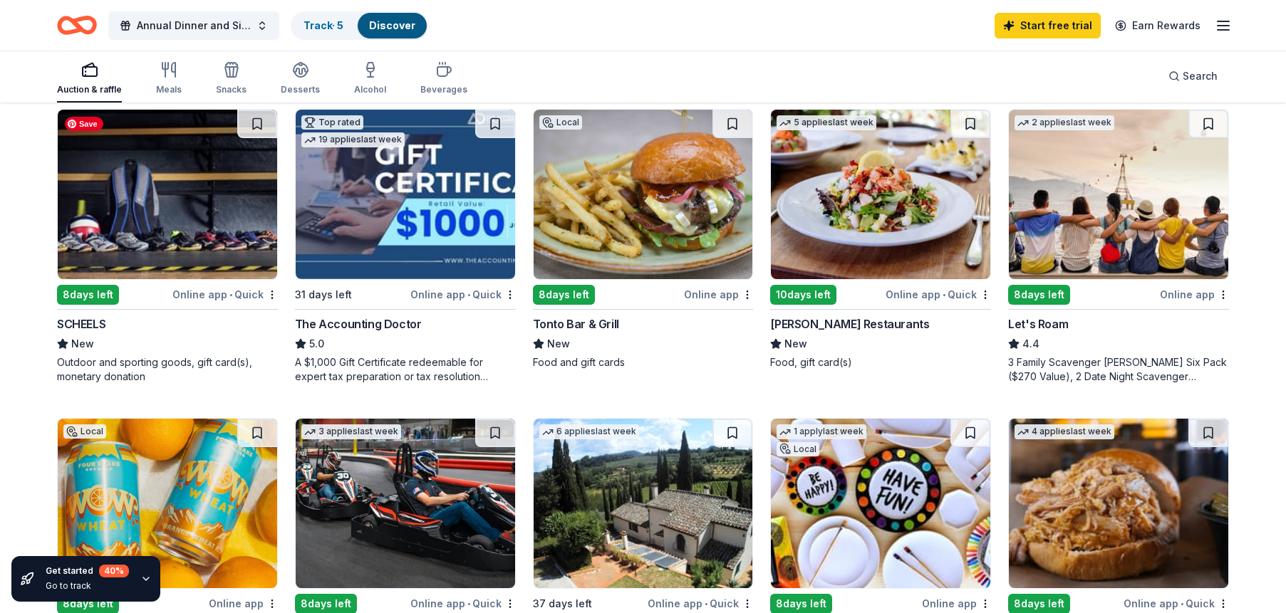
scroll to position [1013, 0]
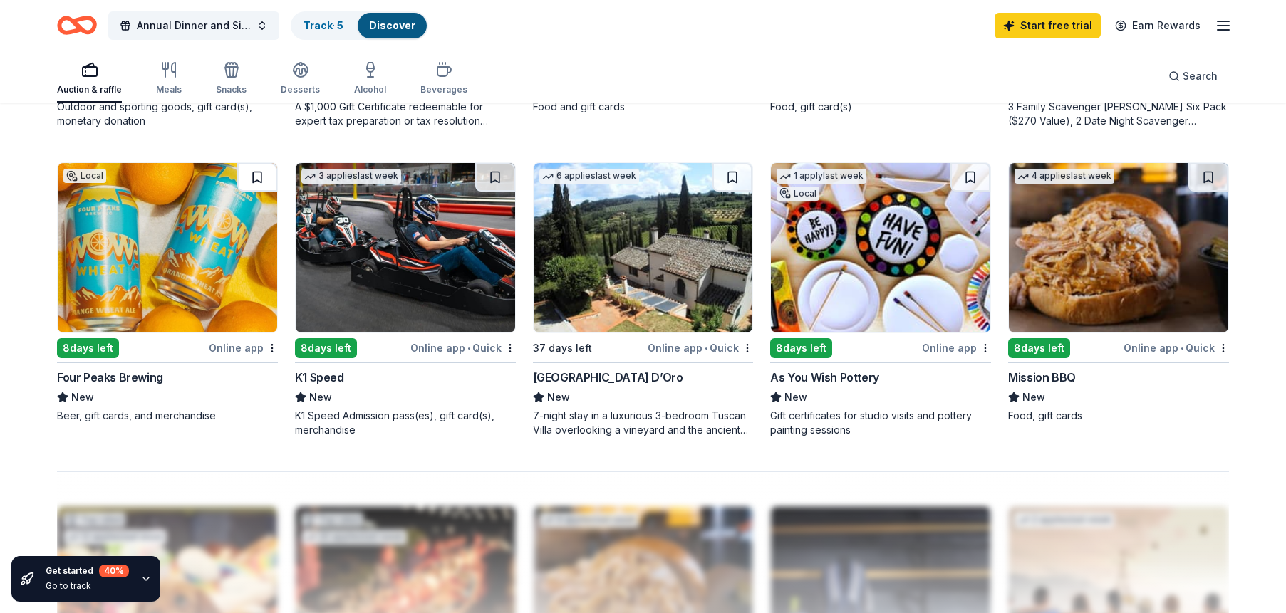
click at [255, 173] on button at bounding box center [257, 177] width 40 height 28
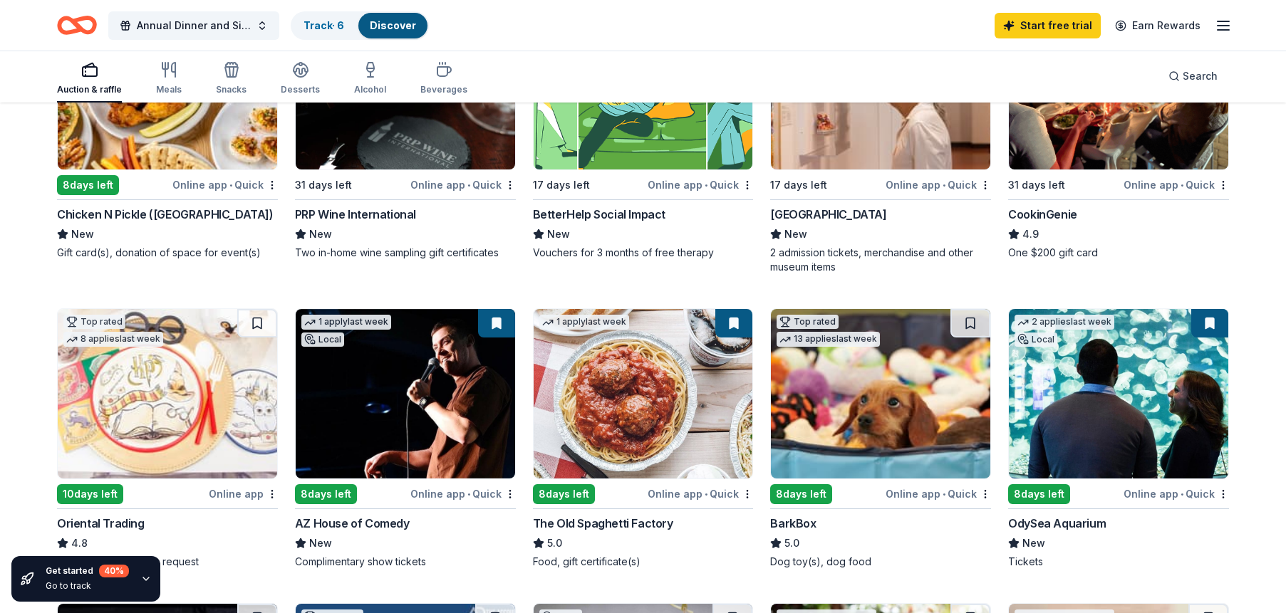
scroll to position [272, 0]
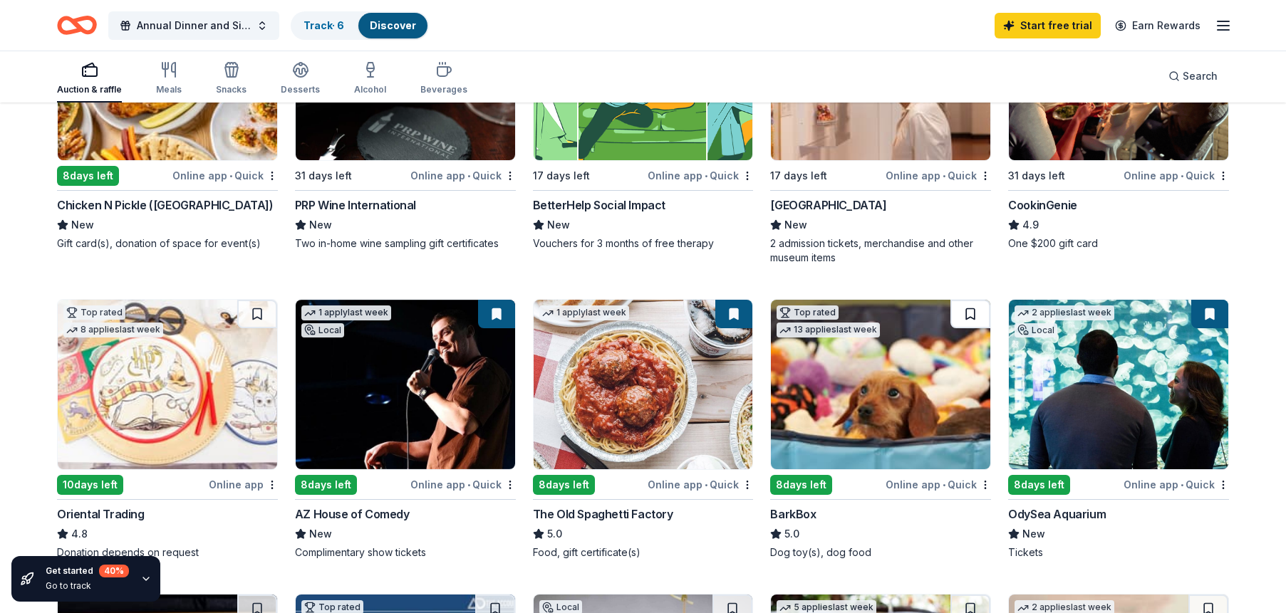
click at [965, 313] on button at bounding box center [970, 314] width 40 height 28
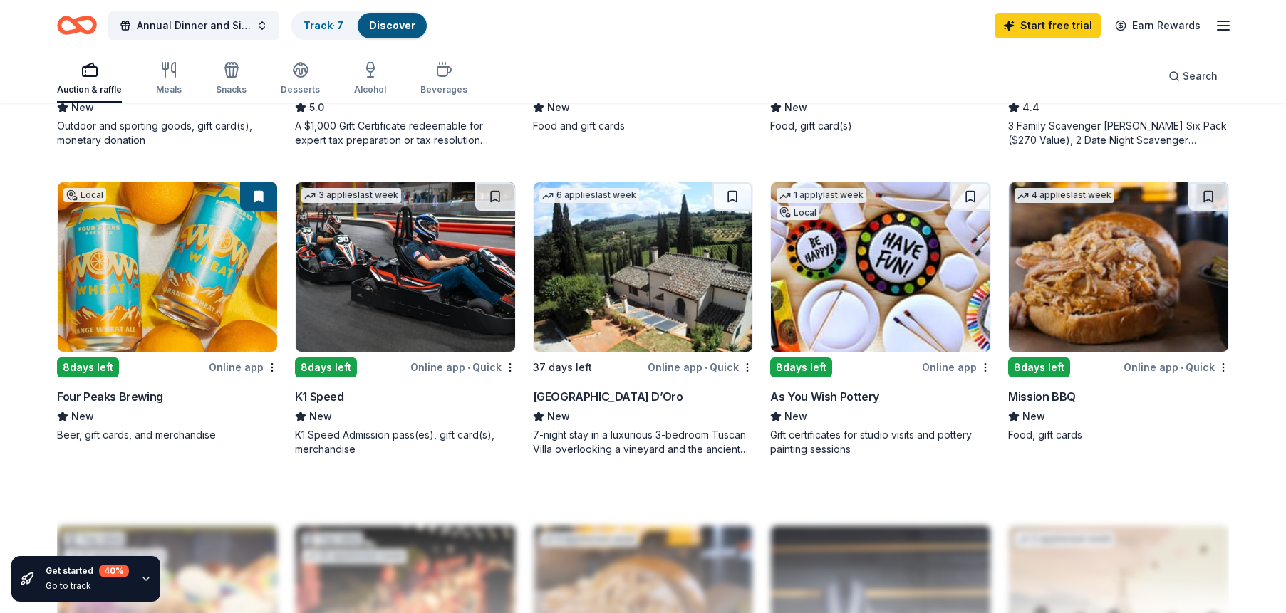
scroll to position [1046, 0]
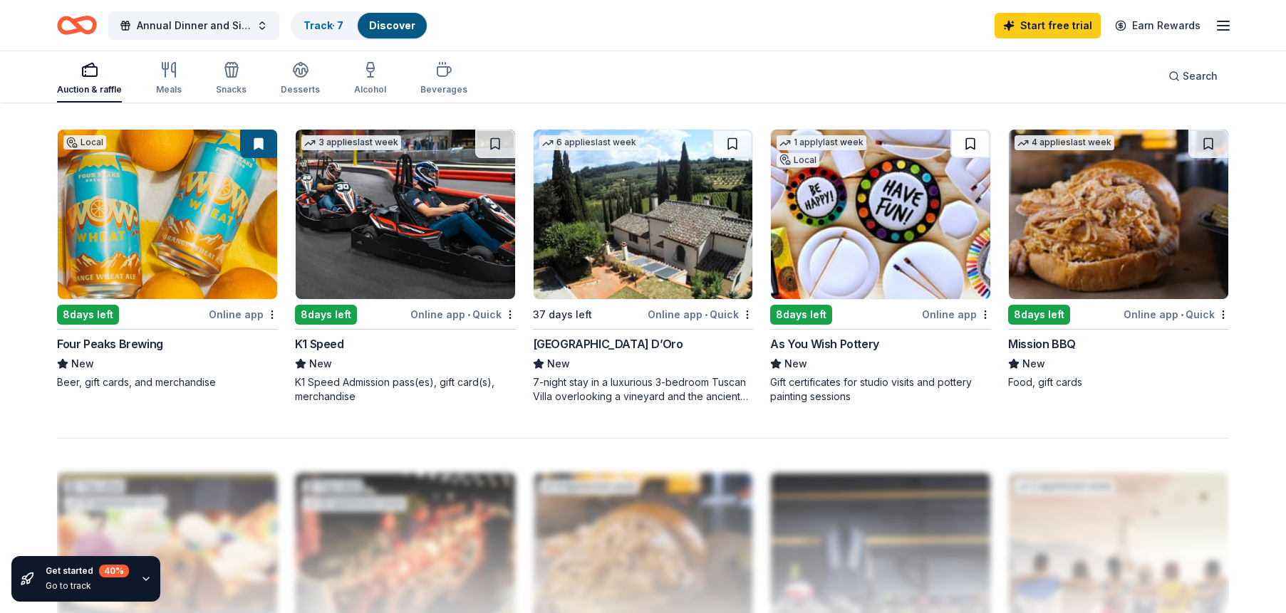
click at [970, 144] on button at bounding box center [970, 144] width 40 height 28
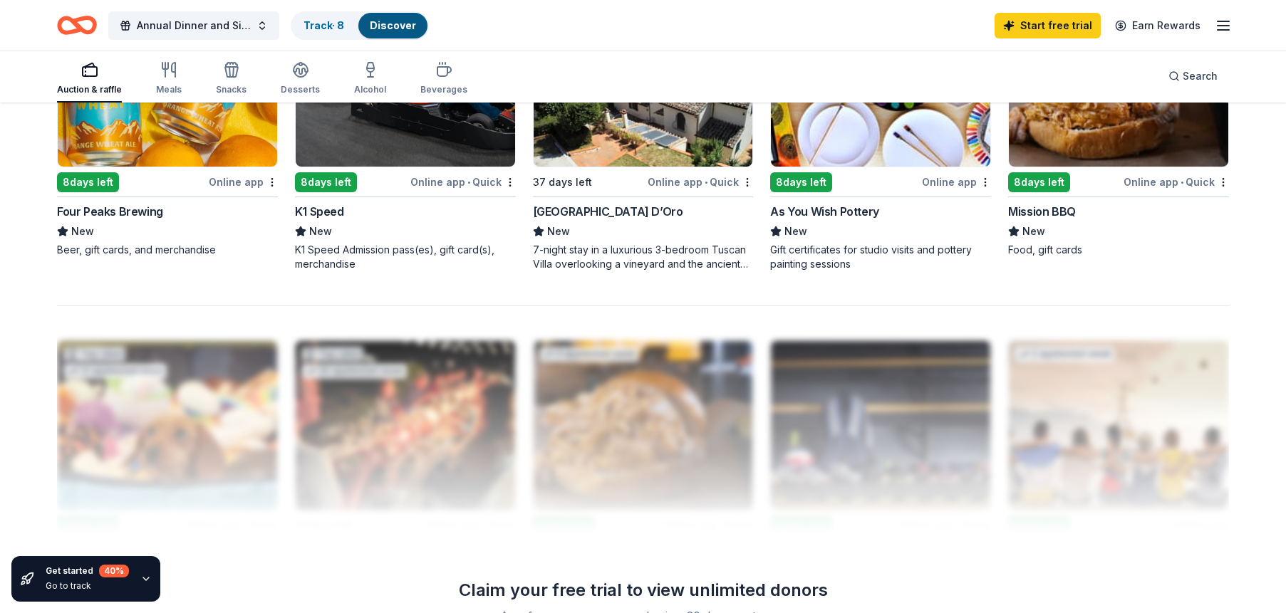
scroll to position [1417, 0]
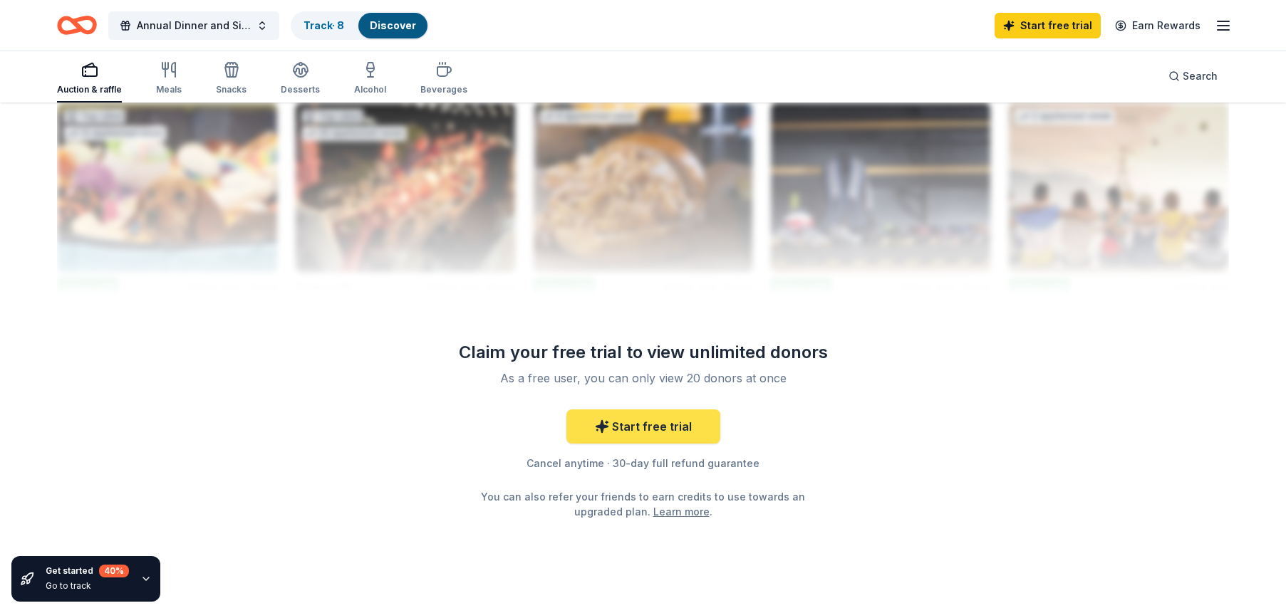
click at [650, 429] on link "Start free trial" at bounding box center [643, 427] width 154 height 34
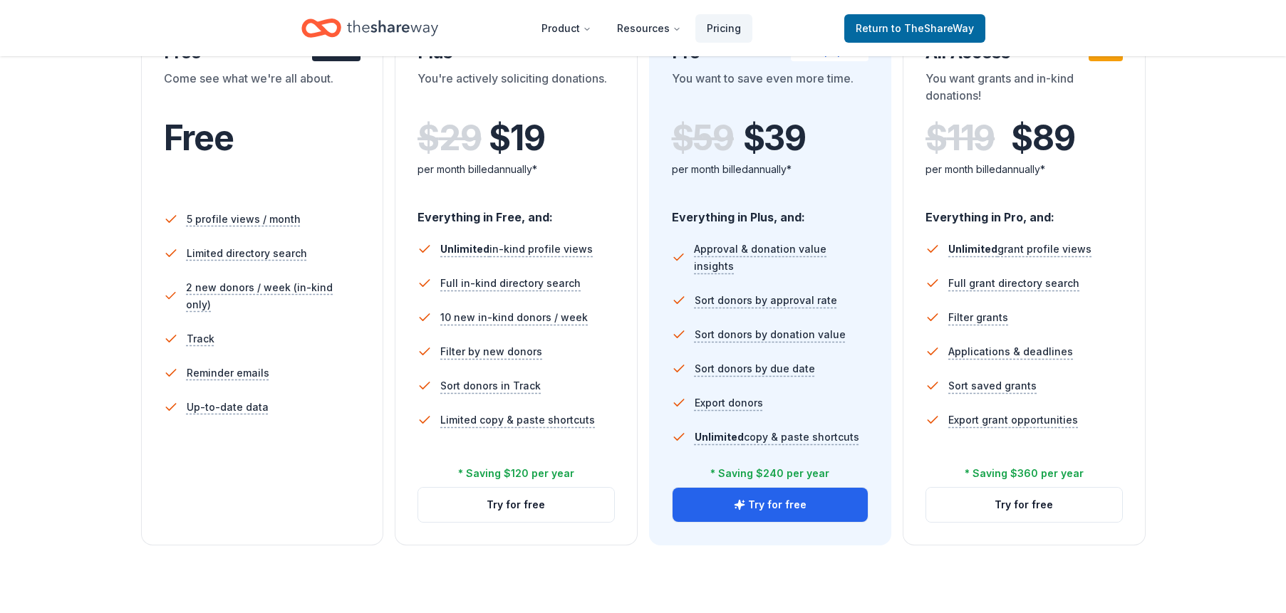
scroll to position [131, 0]
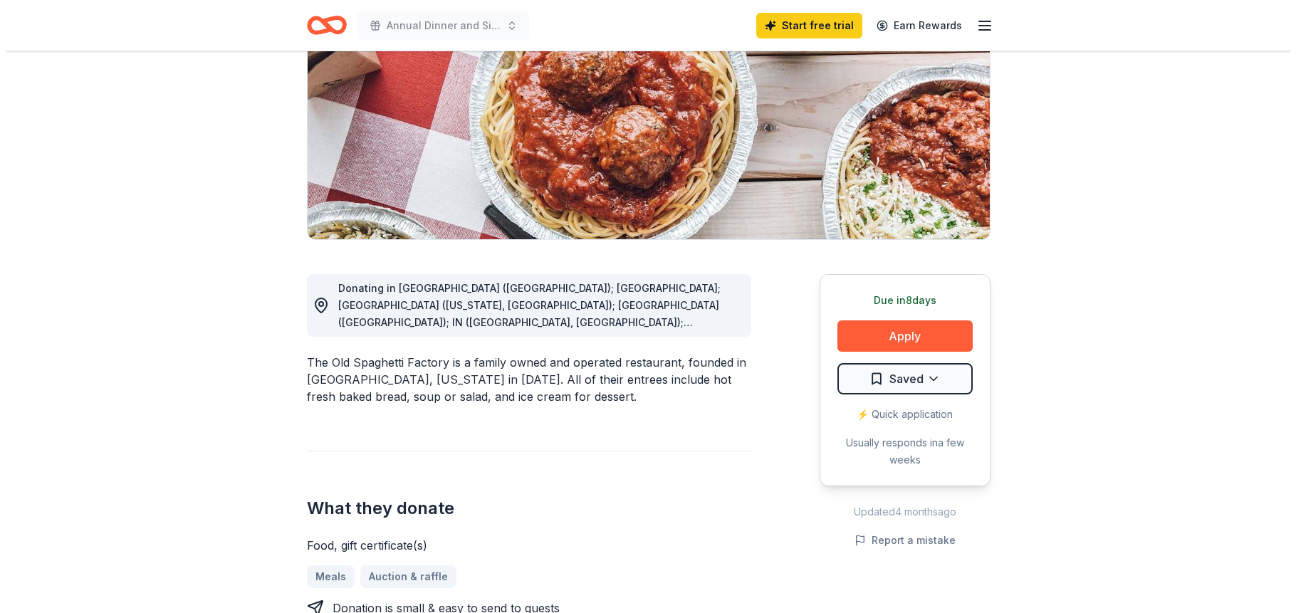
scroll to position [211, 0]
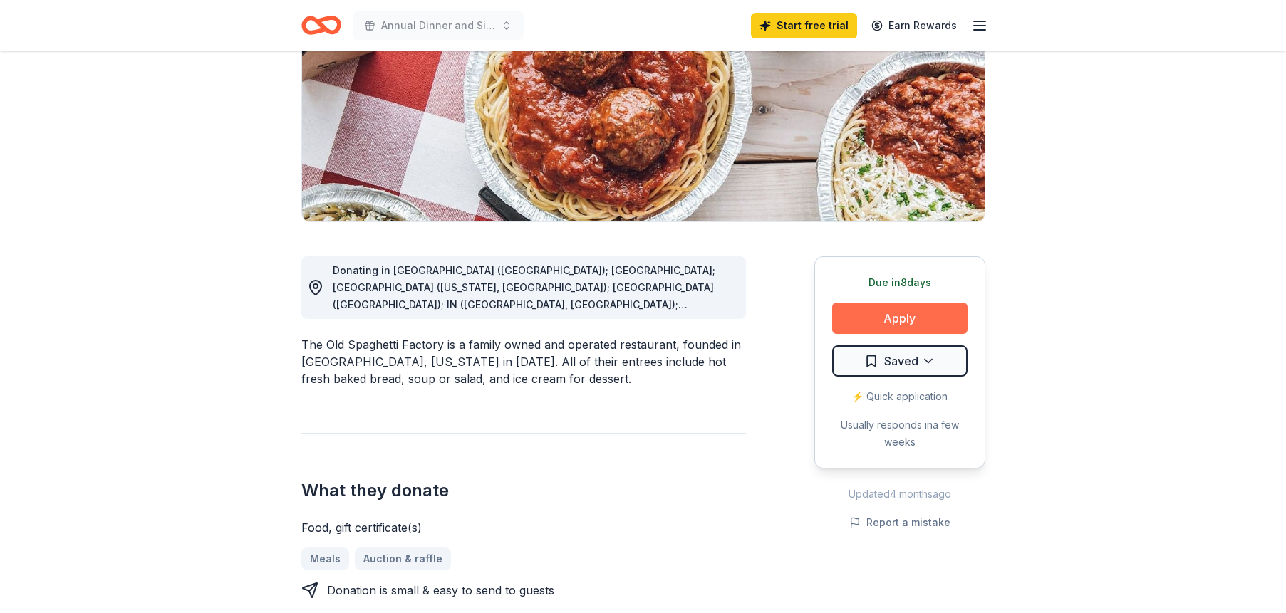
click at [870, 316] on button "Apply" at bounding box center [899, 318] width 135 height 31
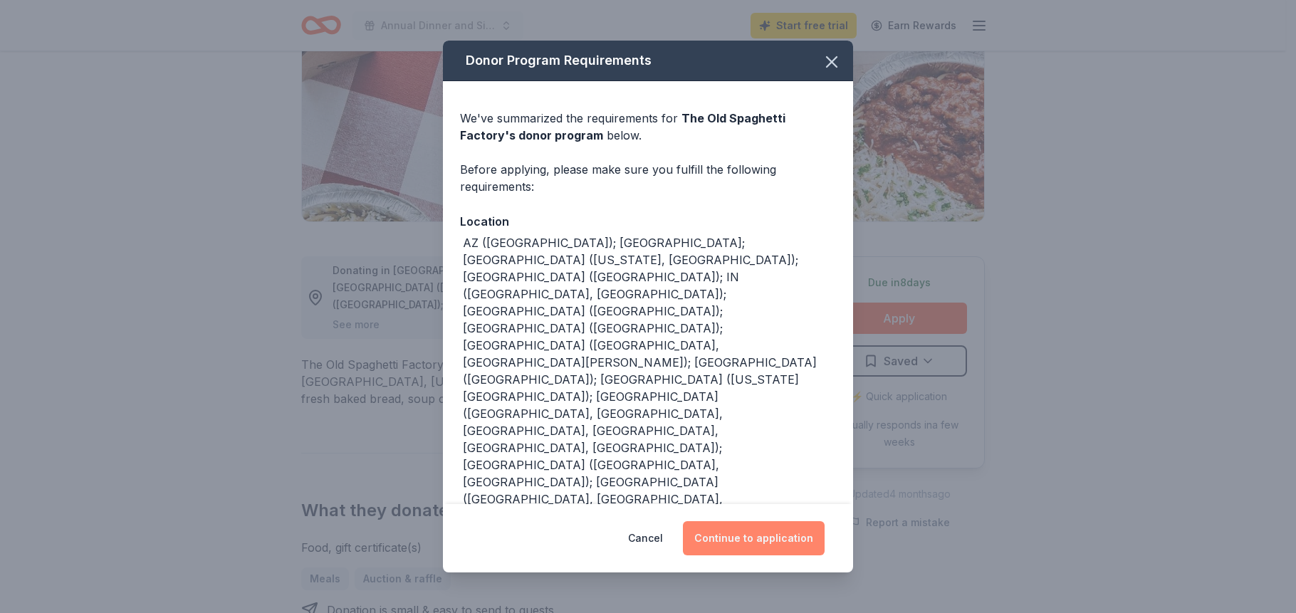
click at [742, 521] on button "Continue to application" at bounding box center [754, 538] width 142 height 34
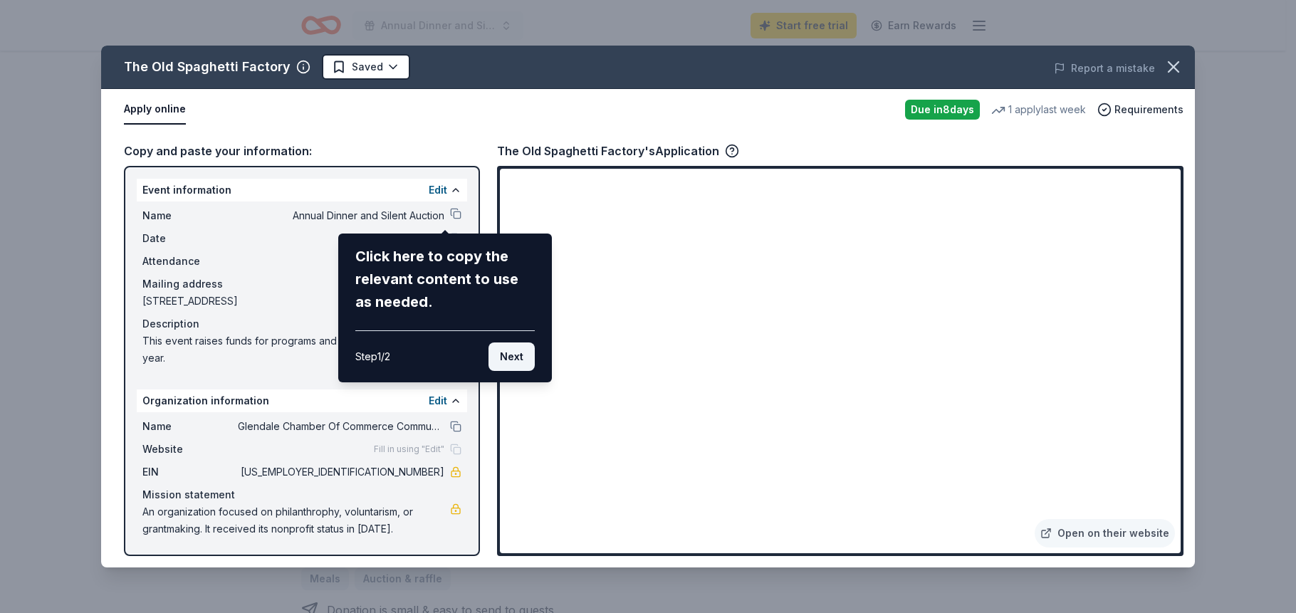
click at [511, 352] on button "Next" at bounding box center [512, 357] width 46 height 28
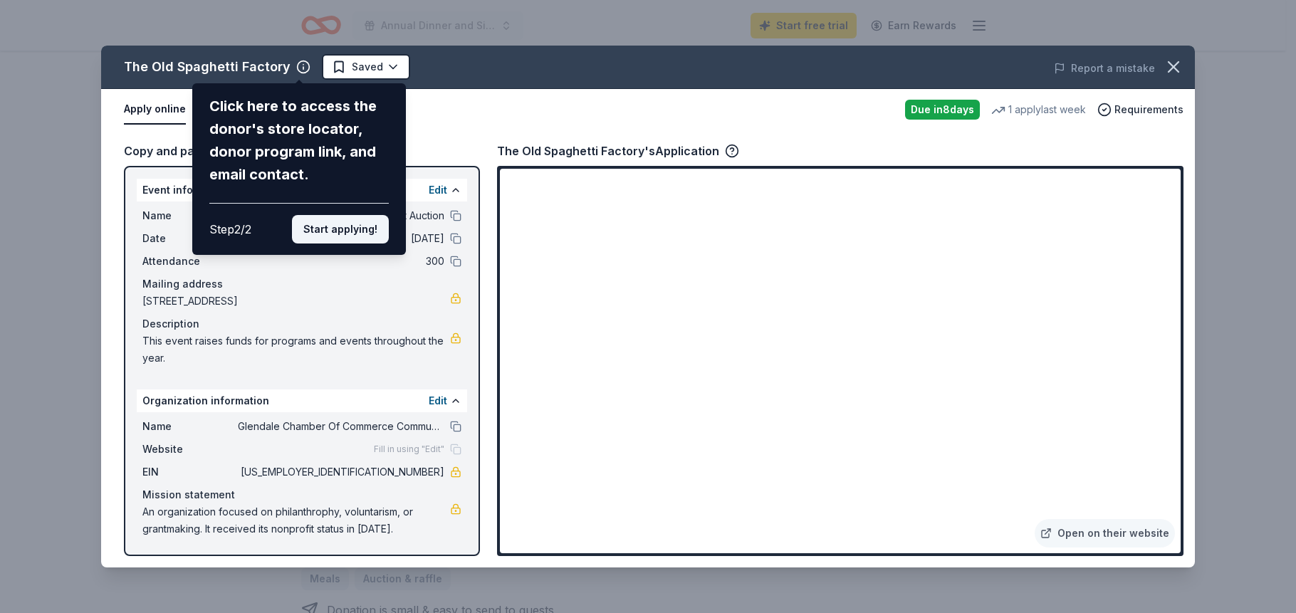
click at [350, 230] on button "Start applying!" at bounding box center [340, 229] width 97 height 28
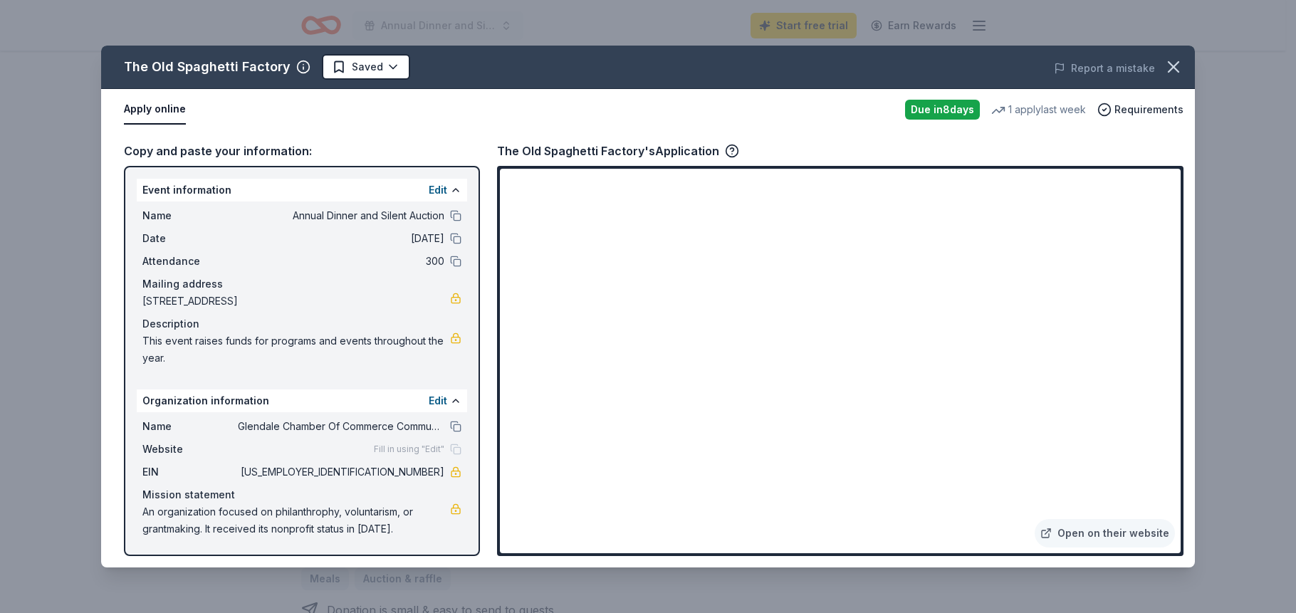
scroll to position [17, 0]
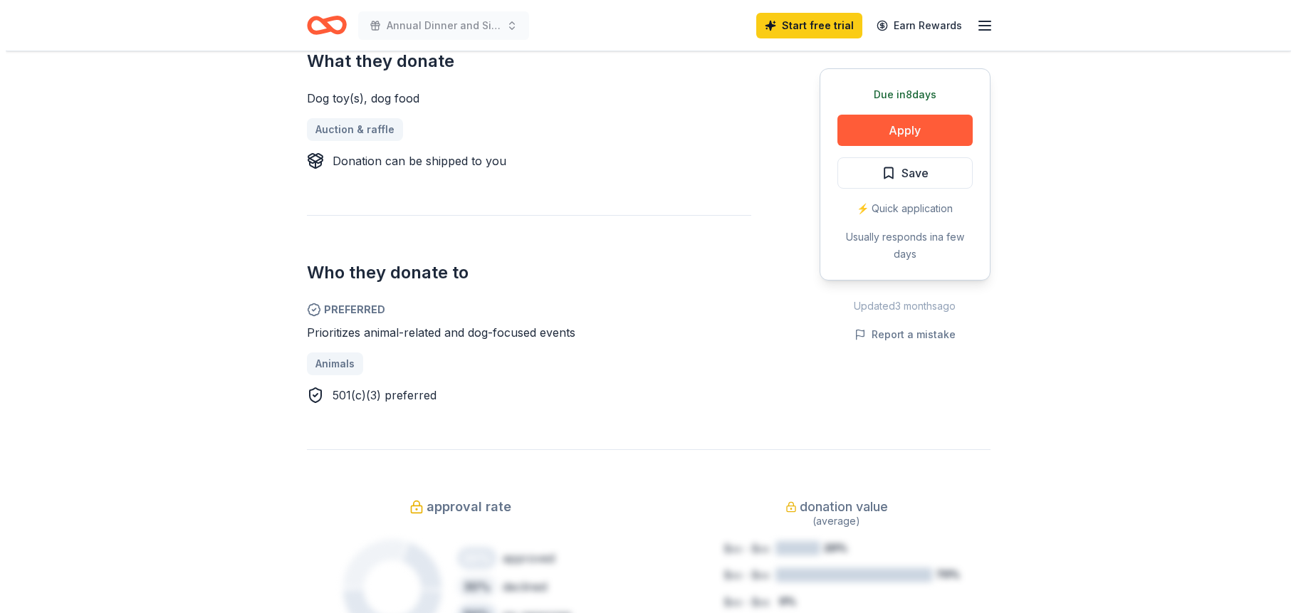
scroll to position [597, 0]
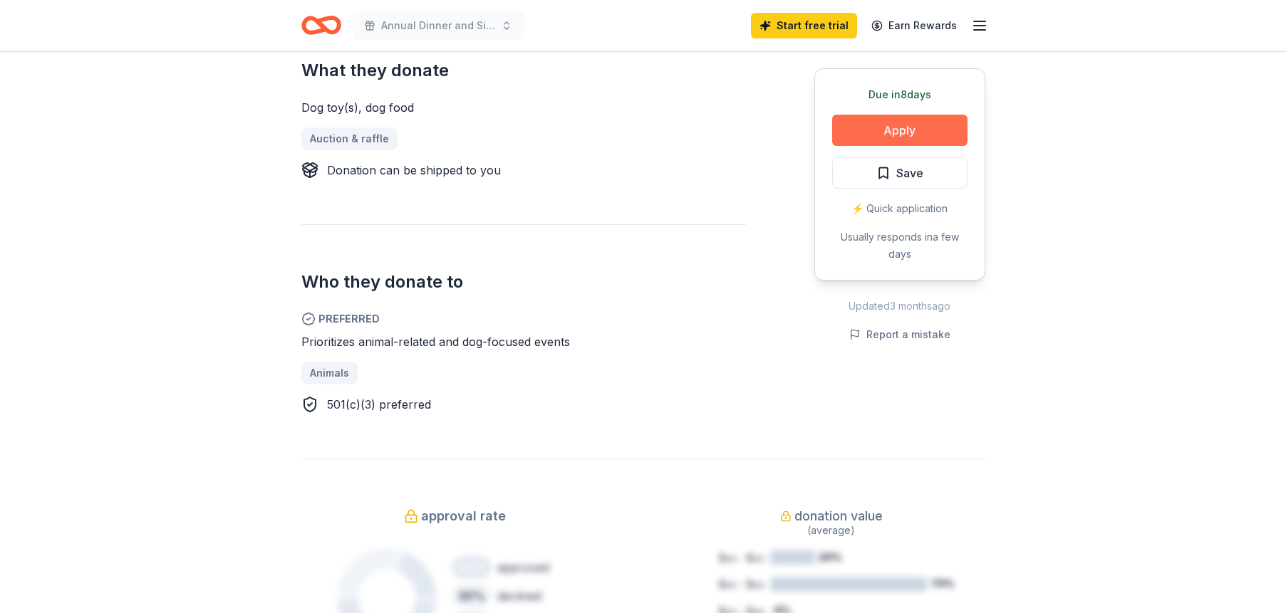
click at [890, 130] on button "Apply" at bounding box center [899, 130] width 135 height 31
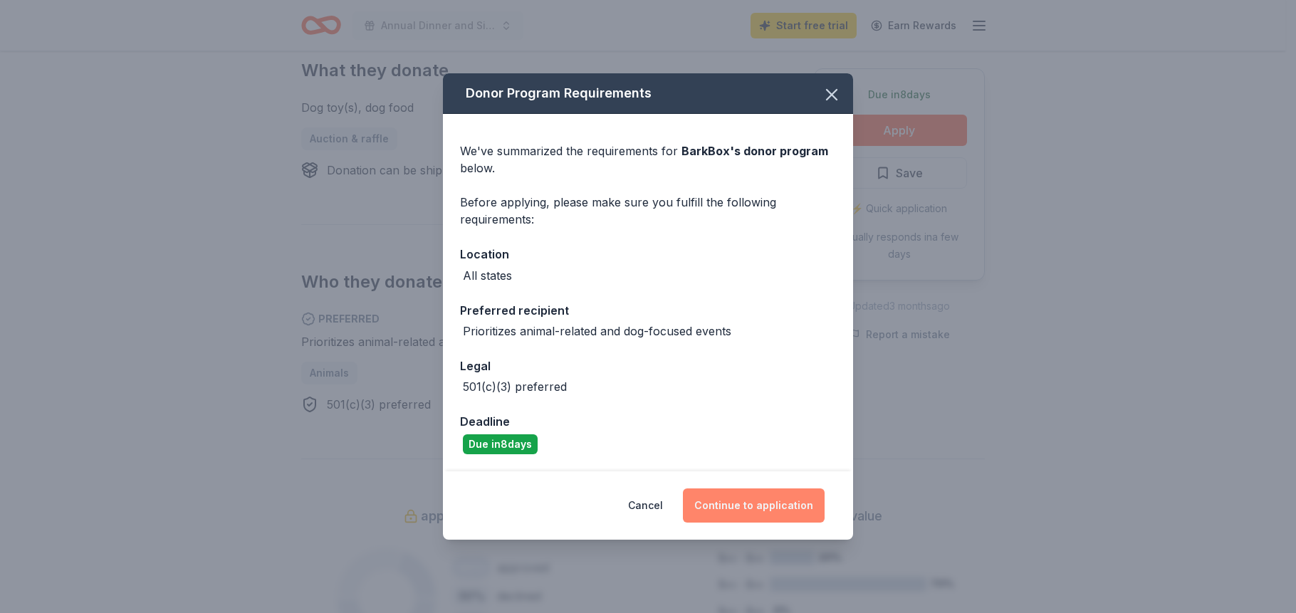
click at [756, 511] on button "Continue to application" at bounding box center [754, 506] width 142 height 34
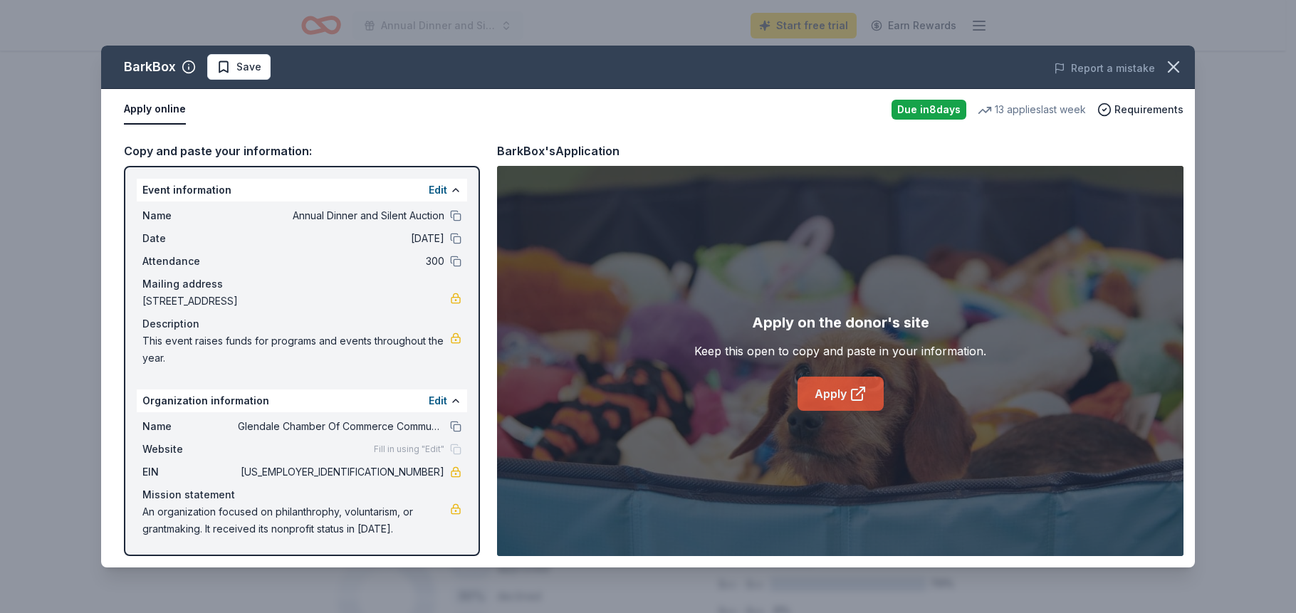
click at [838, 397] on link "Apply" at bounding box center [841, 394] width 86 height 34
drag, startPoint x: 359, startPoint y: 479, endPoint x: 390, endPoint y: 476, distance: 30.8
click at [390, 476] on span "87-4336308" at bounding box center [341, 472] width 207 height 17
drag, startPoint x: 374, startPoint y: 472, endPoint x: 411, endPoint y: 472, distance: 37.0
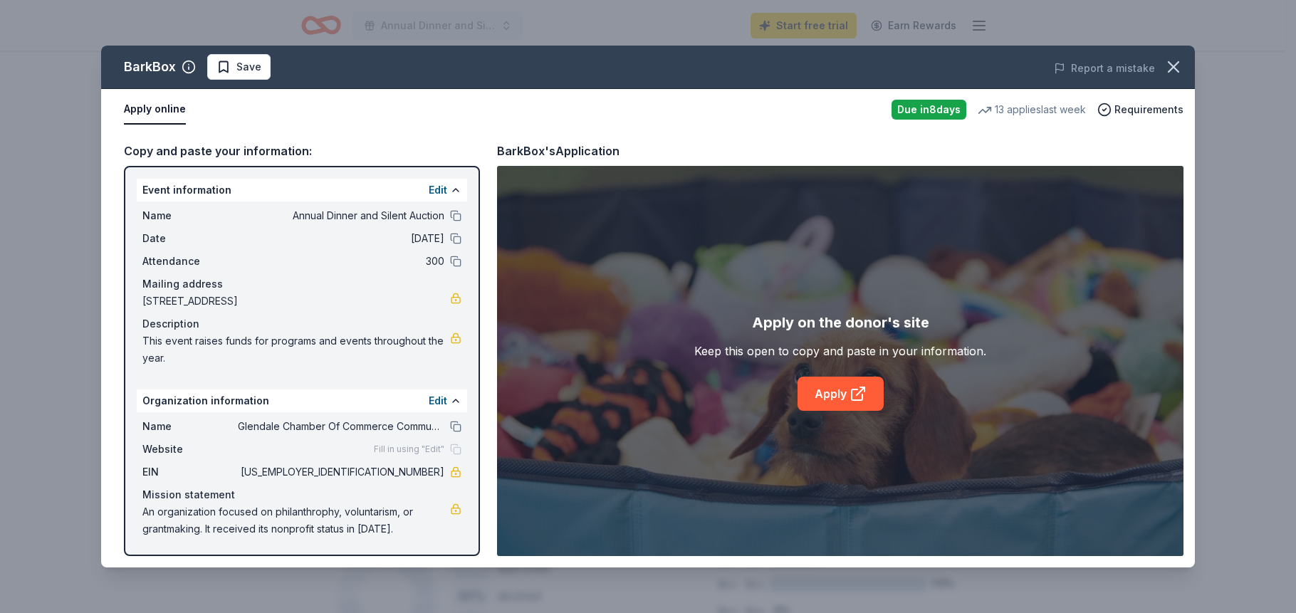
click at [410, 472] on span "87-4336308" at bounding box center [341, 472] width 207 height 17
drag, startPoint x: 436, startPoint y: 471, endPoint x: 373, endPoint y: 473, distance: 63.4
click at [373, 473] on div "EIN 87-4336308" at bounding box center [301, 472] width 319 height 17
click at [378, 474] on span "[US_EMPLOYER_IDENTIFICATION_NUMBER]" at bounding box center [341, 472] width 207 height 17
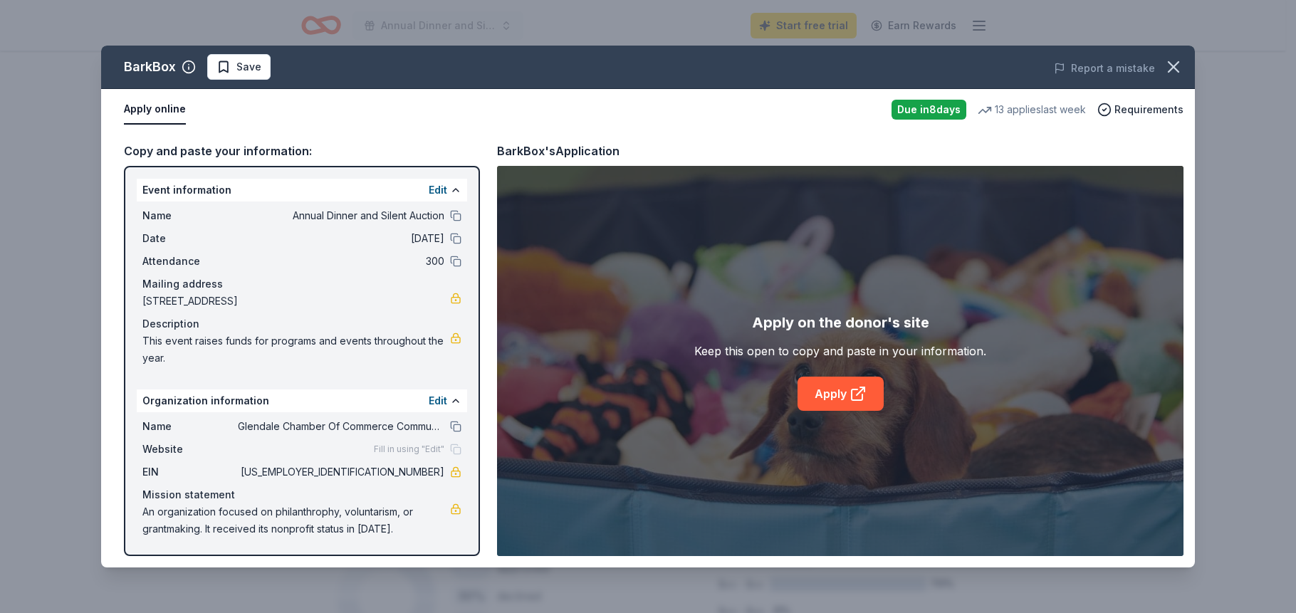
click at [378, 474] on span "[US_EMPLOYER_IDENTIFICATION_NUMBER]" at bounding box center [341, 472] width 207 height 17
drag, startPoint x: 373, startPoint y: 472, endPoint x: 426, endPoint y: 469, distance: 53.5
click at [425, 470] on span "[US_EMPLOYER_IDENTIFICATION_NUMBER]" at bounding box center [341, 472] width 207 height 17
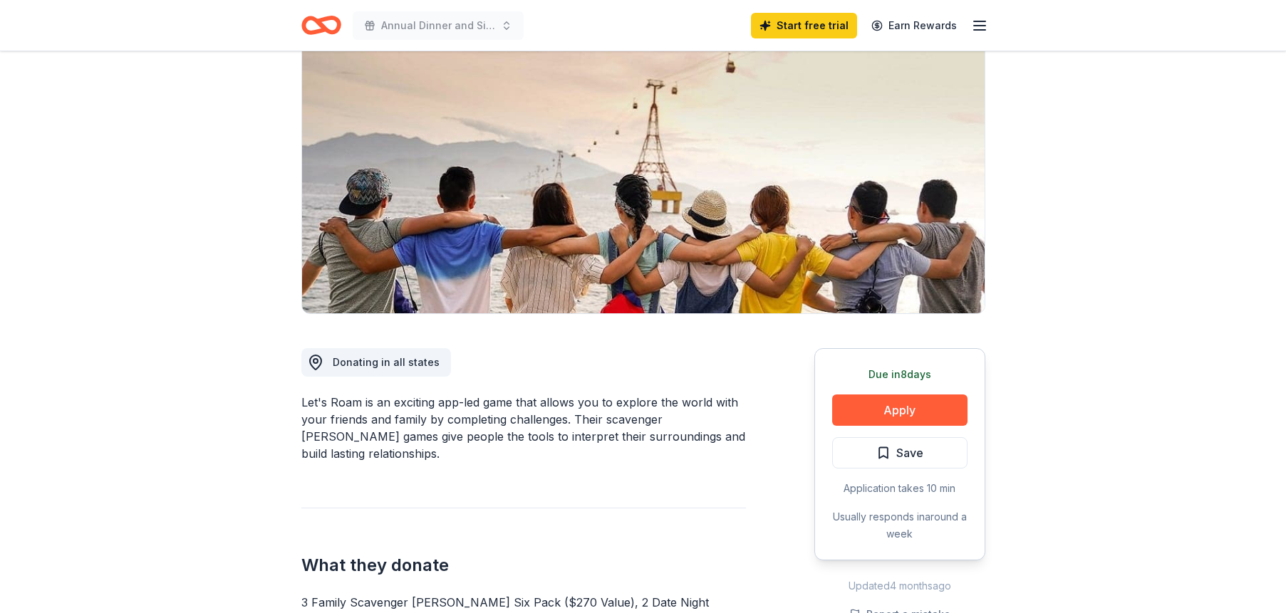
scroll to position [100, 0]
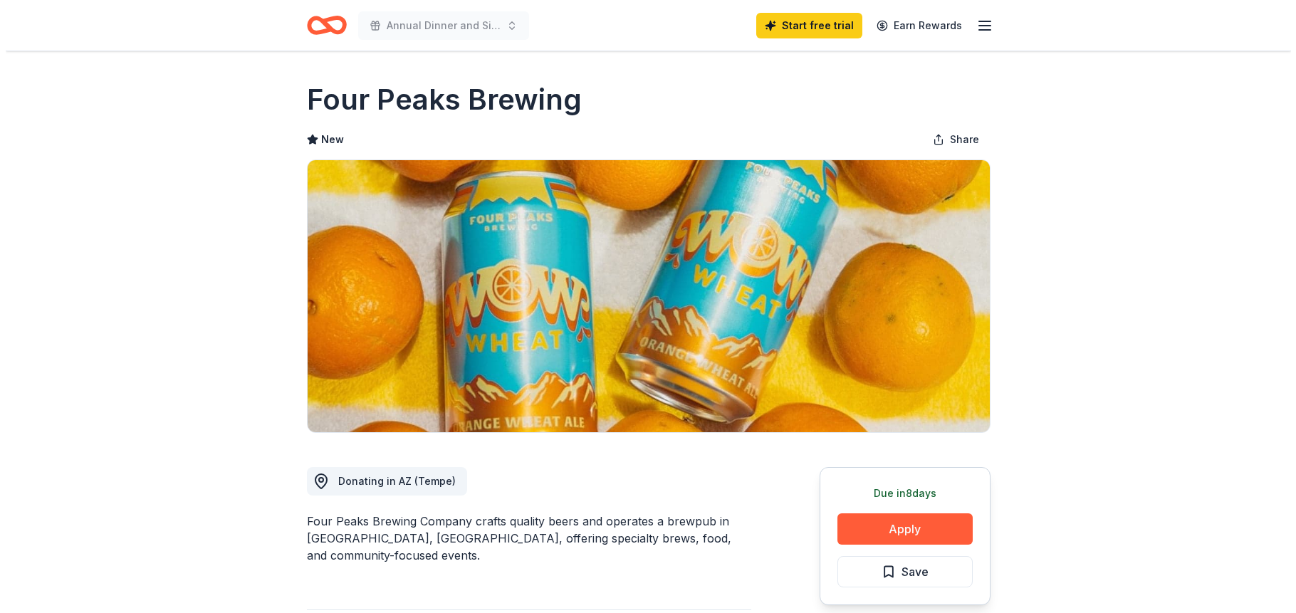
scroll to position [366, 0]
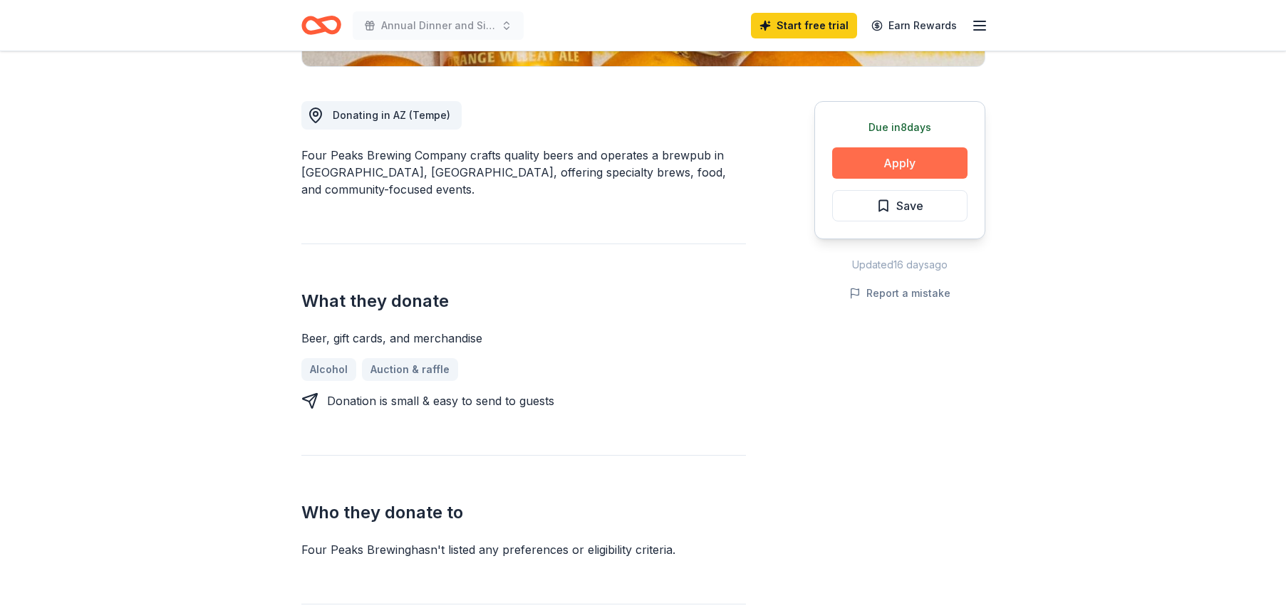
click at [895, 171] on button "Apply" at bounding box center [899, 162] width 135 height 31
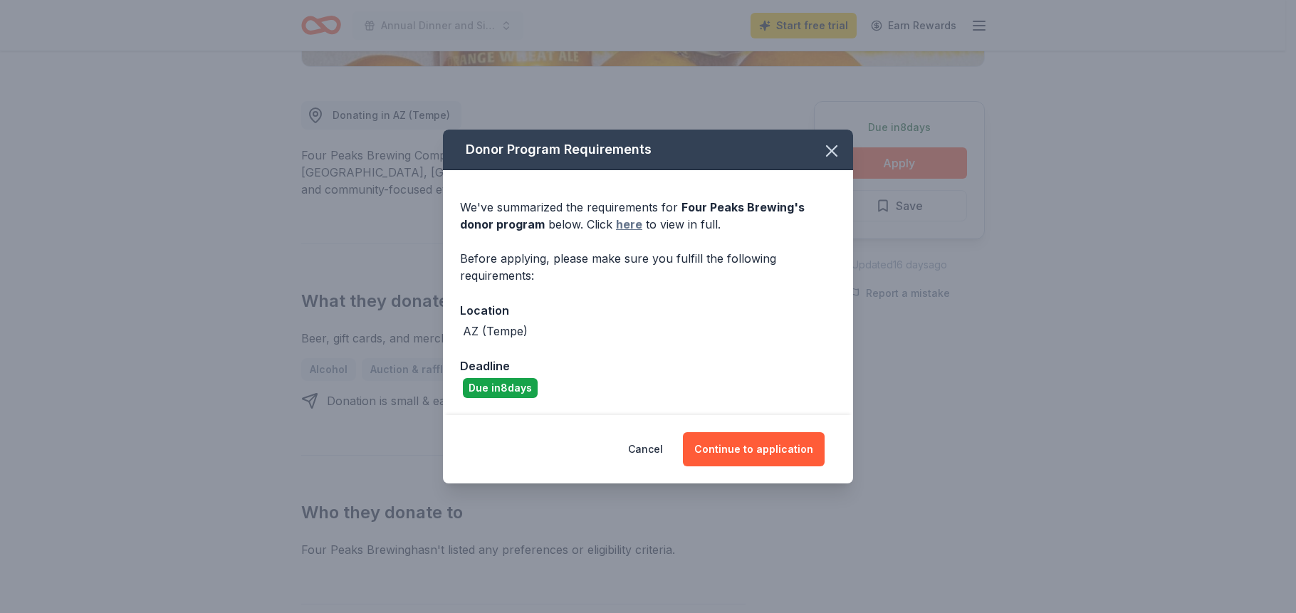
click at [616, 227] on link "here" at bounding box center [629, 224] width 26 height 17
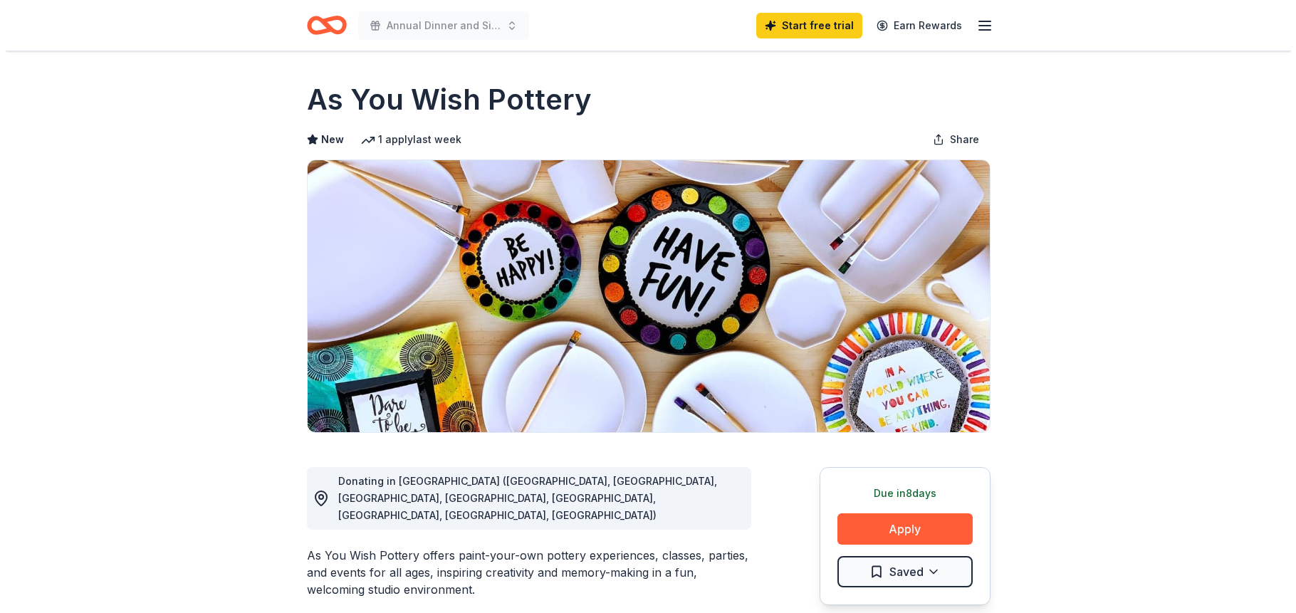
scroll to position [213, 0]
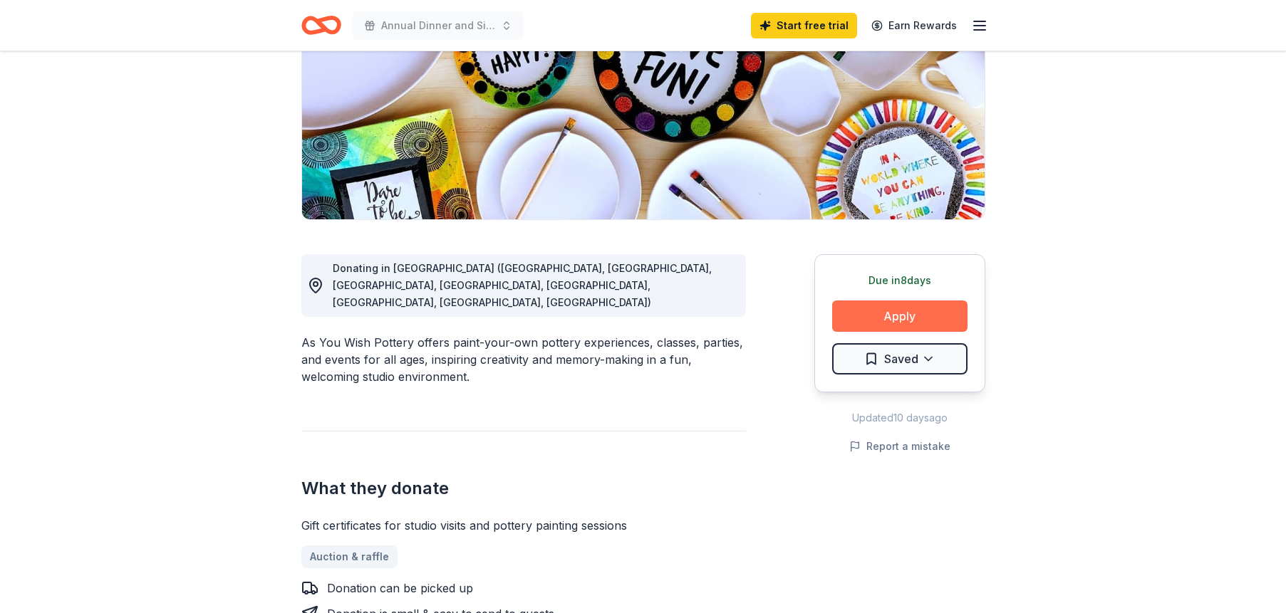
click at [871, 320] on button "Apply" at bounding box center [899, 316] width 135 height 31
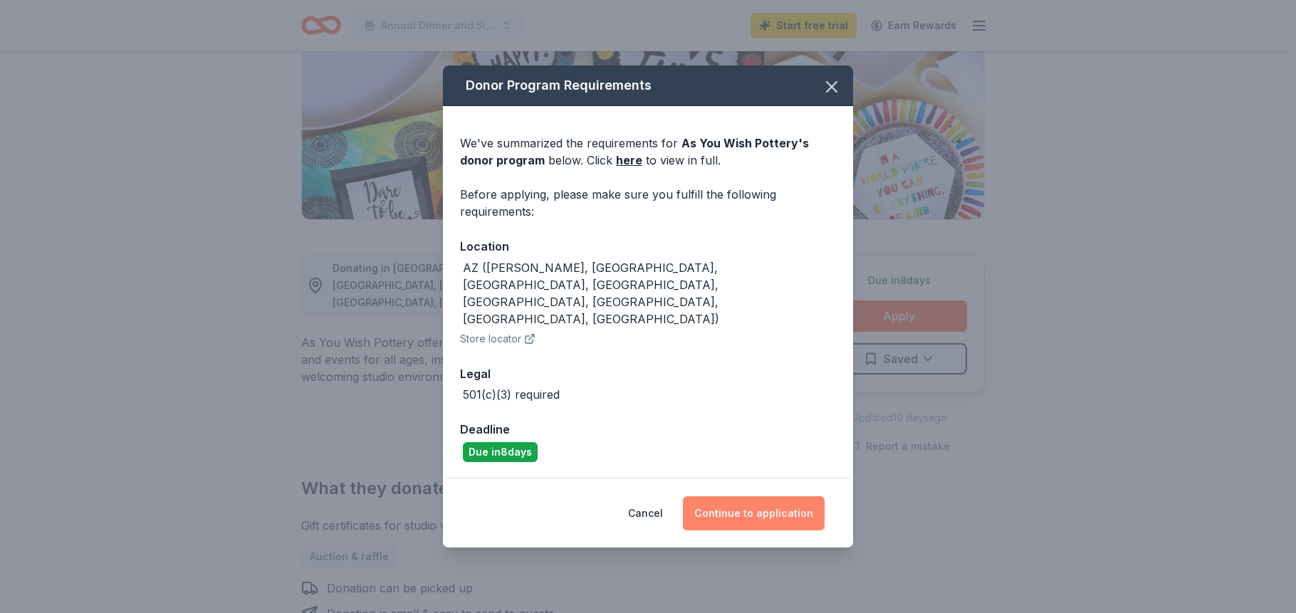
click at [737, 498] on button "Continue to application" at bounding box center [754, 514] width 142 height 34
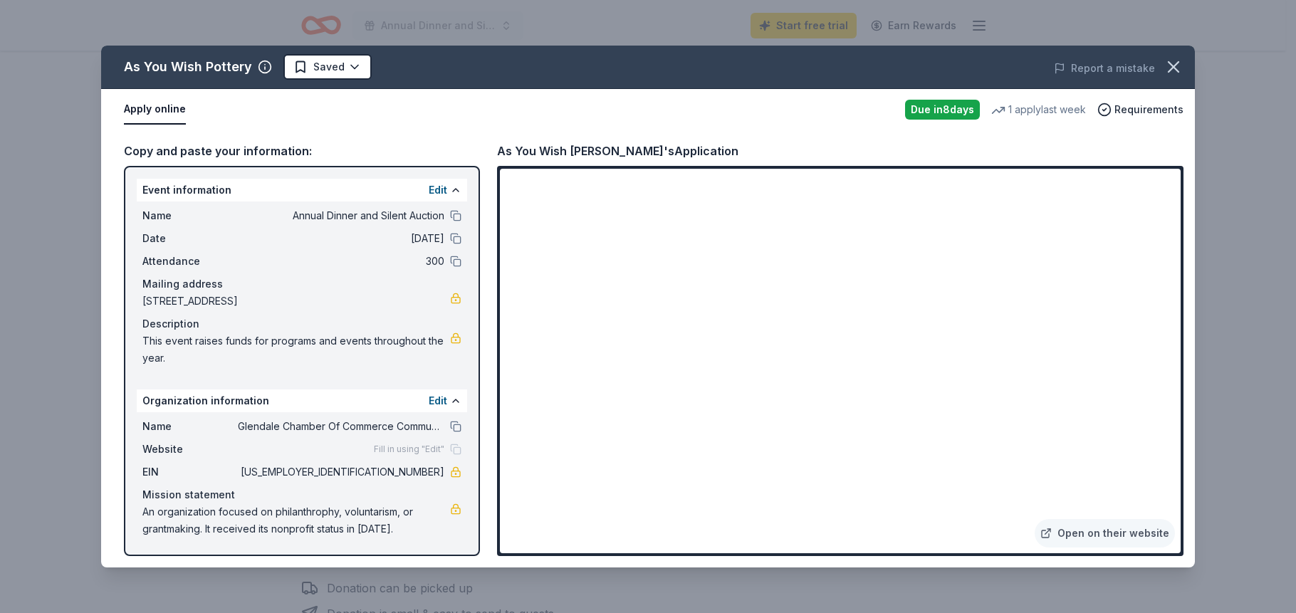
scroll to position [0, 0]
